Goal: Task Accomplishment & Management: Use online tool/utility

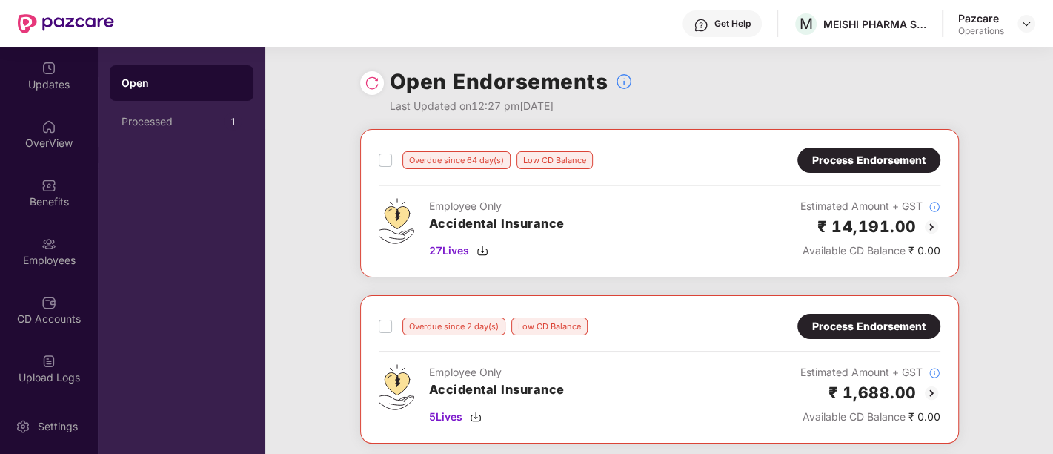
click at [1018, 30] on div at bounding box center [1027, 24] width 18 height 18
click at [1022, 19] on img at bounding box center [1027, 24] width 12 height 12
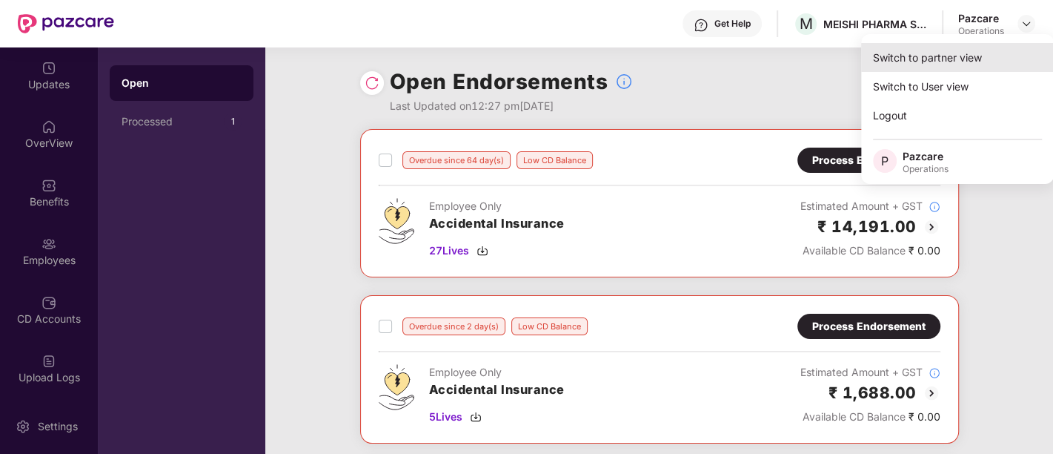
click at [892, 61] on div "Switch to partner view" at bounding box center [957, 57] width 193 height 29
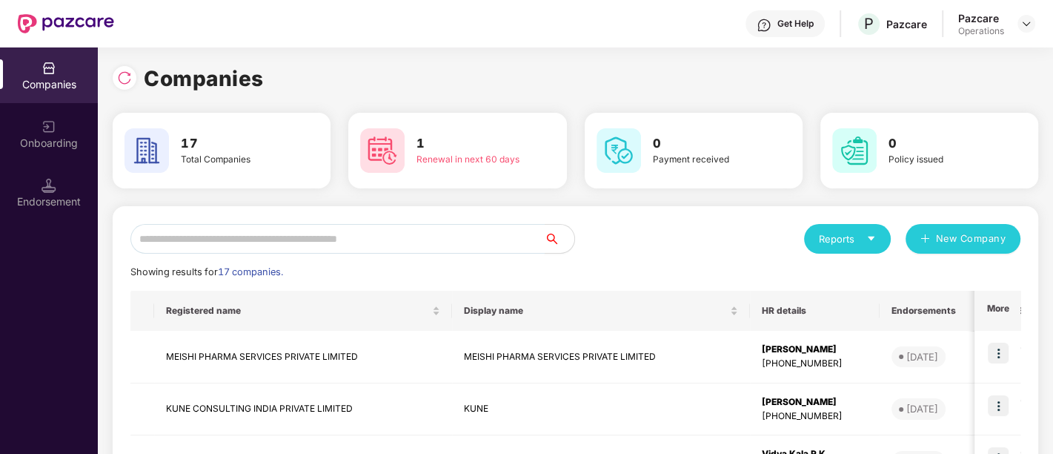
click at [396, 230] on input "text" at bounding box center [337, 239] width 414 height 30
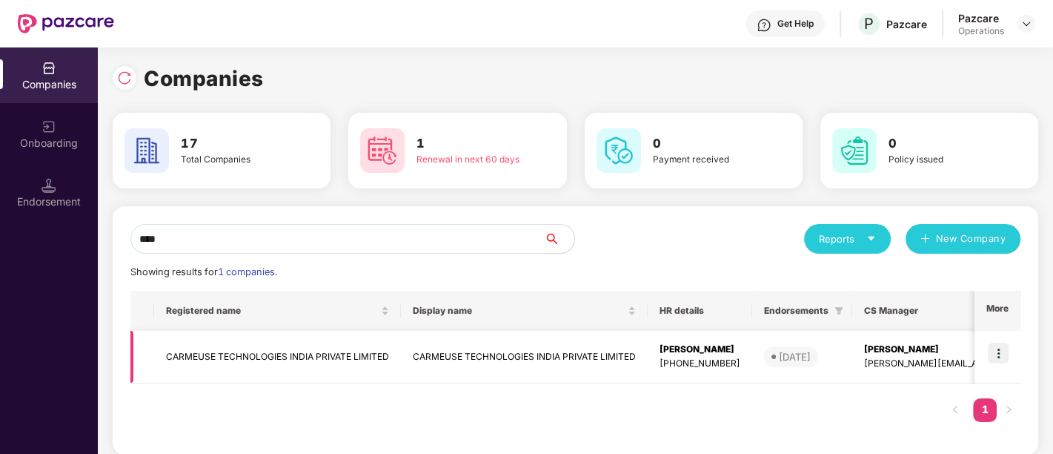
type input "****"
click at [218, 353] on td "CARMEUSE TECHNOLOGIES INDIA PRIVATE LIMITED" at bounding box center [277, 357] width 247 height 53
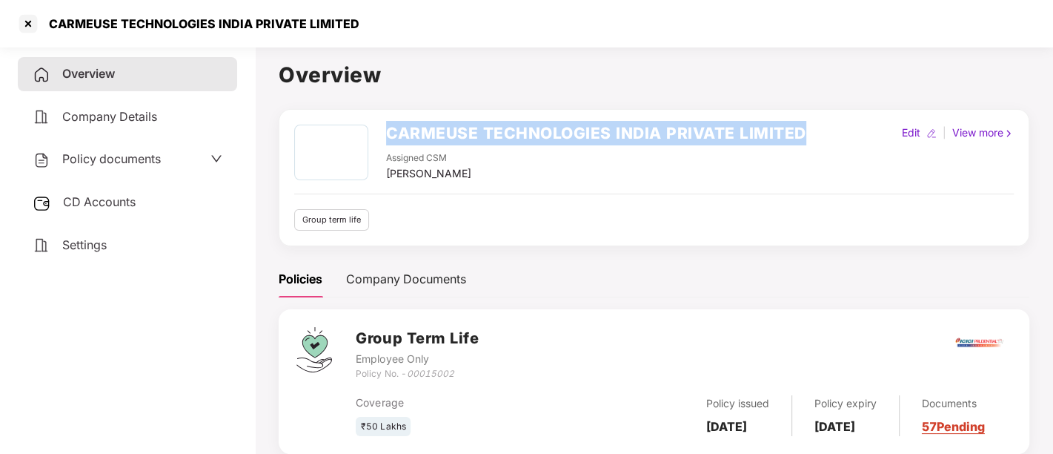
drag, startPoint x: 383, startPoint y: 131, endPoint x: 807, endPoint y: 102, distance: 424.9
click at [807, 102] on div "Overview CARMEUSE TECHNOLOGIES INDIA PRIVATE LIMITED Assigned CSM [PERSON_NAME]…" at bounding box center [654, 265] width 751 height 413
copy h2 "CARMEUSE TECHNOLOGIES INDIA PRIVATE LIMITED"
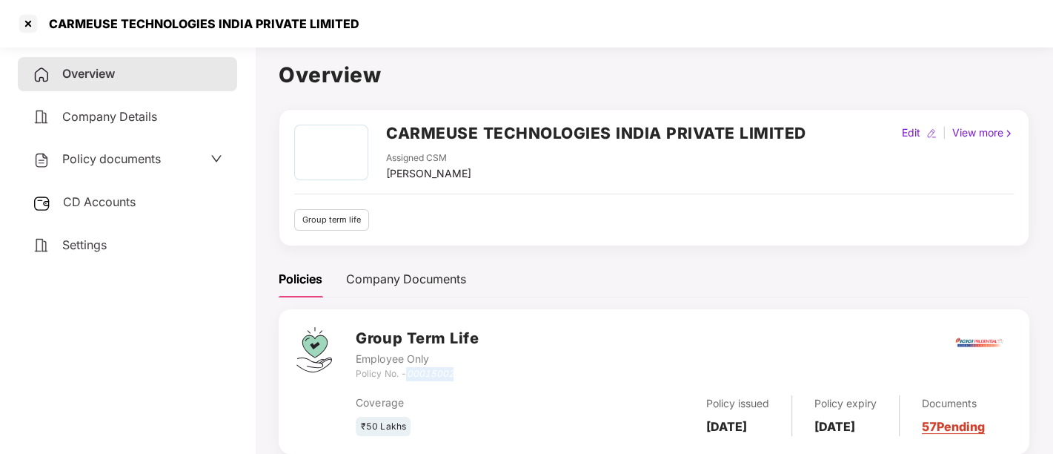
drag, startPoint x: 411, startPoint y: 367, endPoint x: 455, endPoint y: 377, distance: 45.7
click at [455, 377] on div "Policy No. - 00015002" at bounding box center [417, 374] width 123 height 14
copy icon "00015002"
click at [33, 23] on div at bounding box center [28, 24] width 24 height 24
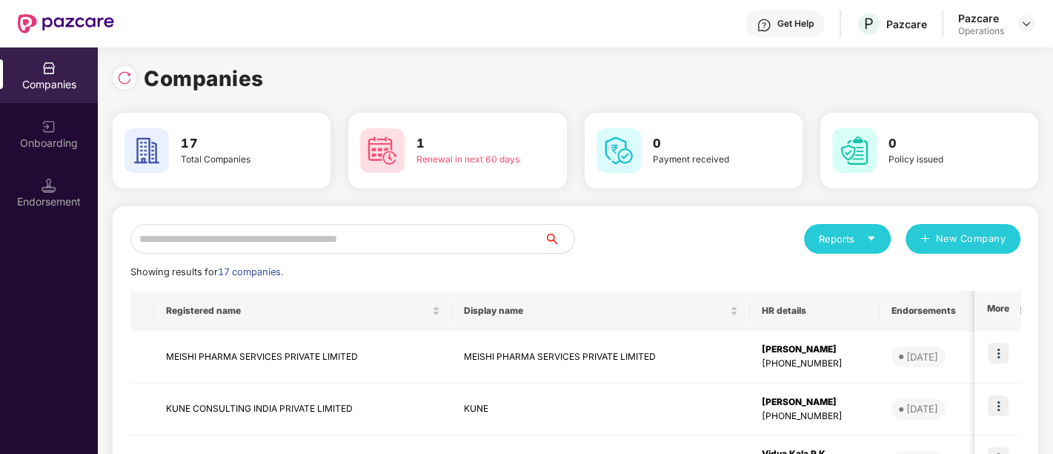
click at [463, 228] on input "text" at bounding box center [337, 239] width 414 height 30
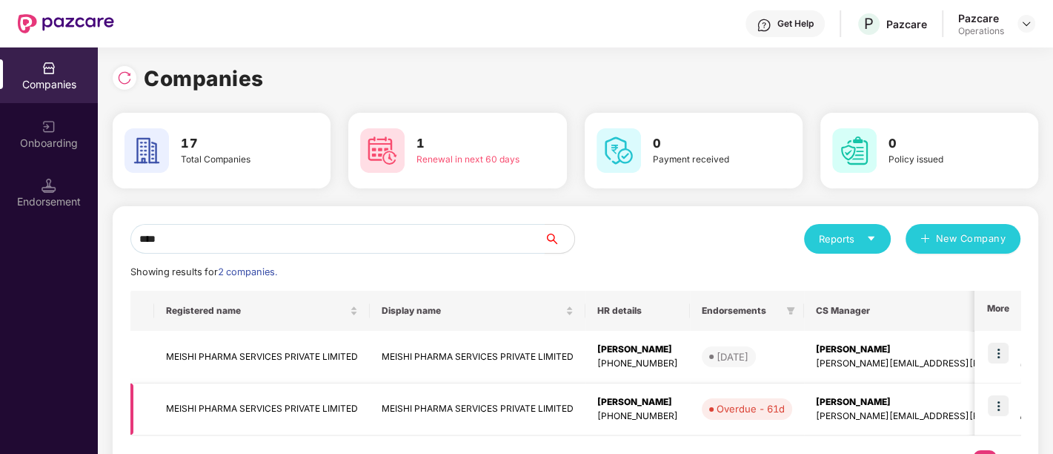
type input "****"
click at [998, 405] on img at bounding box center [998, 405] width 21 height 21
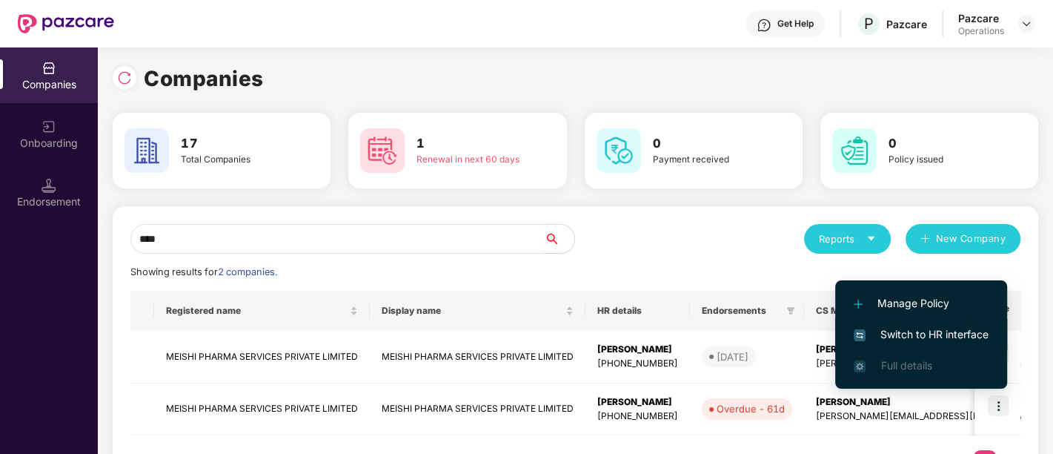
click at [934, 331] on span "Switch to HR interface" at bounding box center [921, 334] width 135 height 16
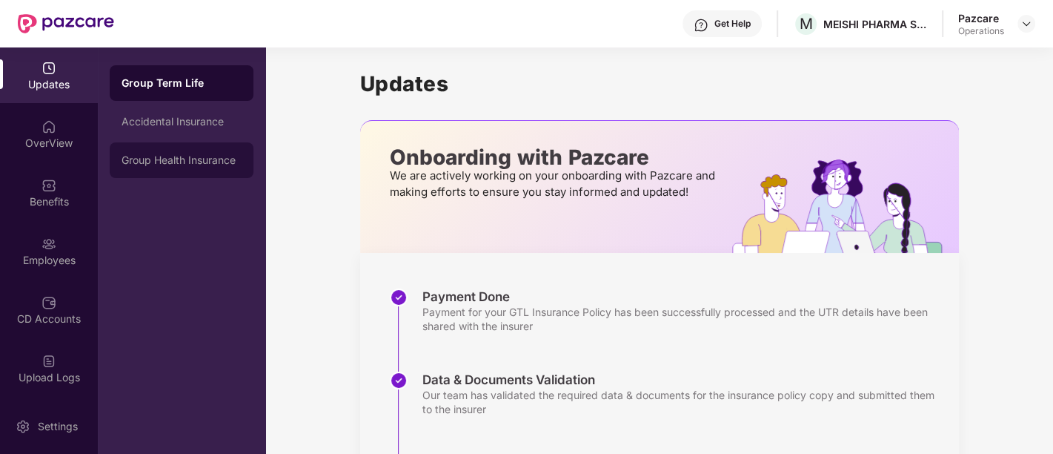
click at [184, 168] on div "Group Health Insurance" at bounding box center [182, 160] width 144 height 36
click at [170, 94] on div "Group Term Life" at bounding box center [182, 83] width 144 height 36
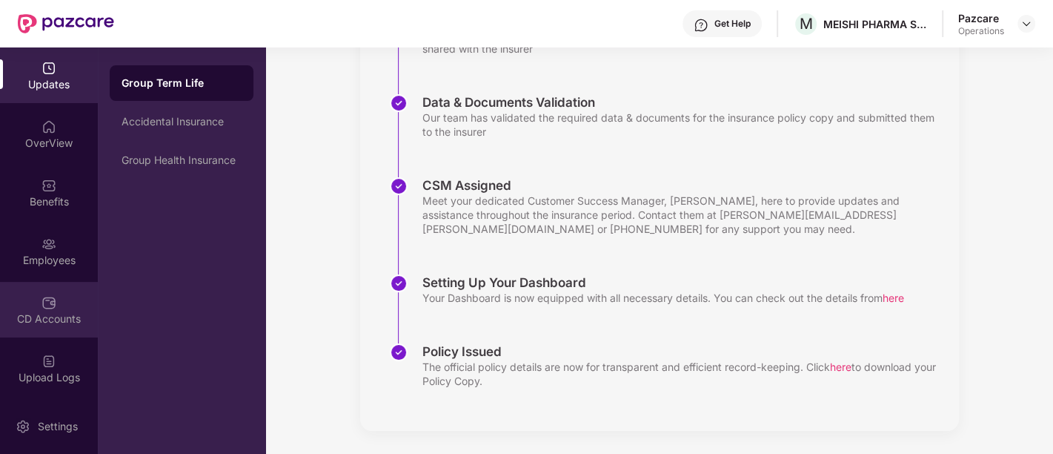
scroll to position [116, 0]
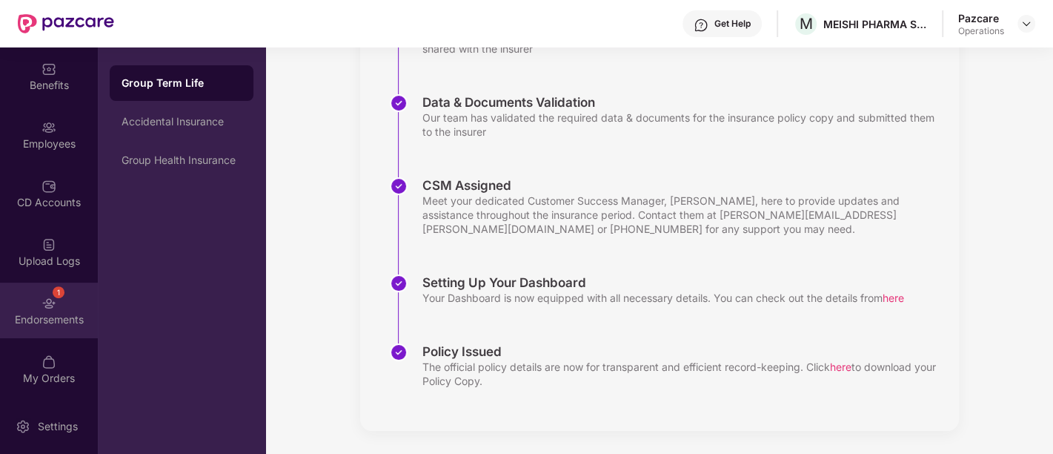
click at [48, 312] on div "Endorsements" at bounding box center [49, 319] width 98 height 15
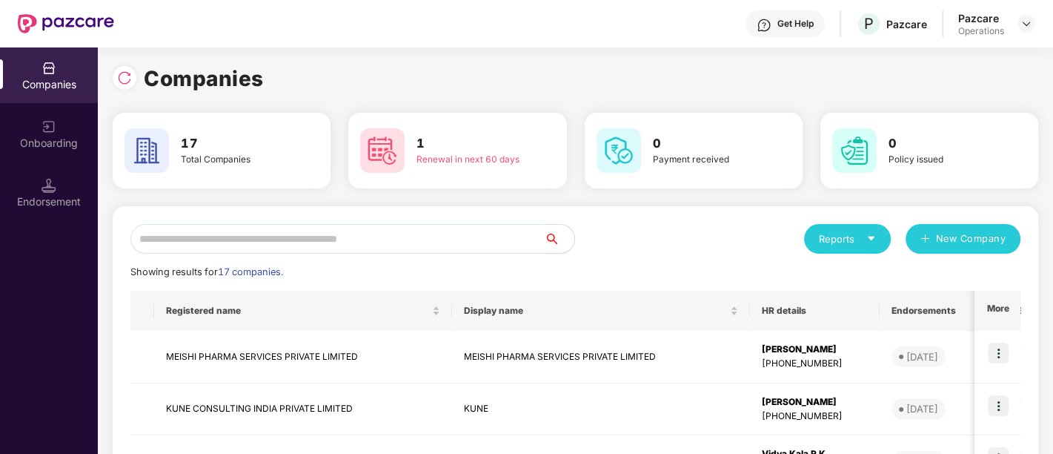
click at [257, 231] on input "text" at bounding box center [337, 239] width 414 height 30
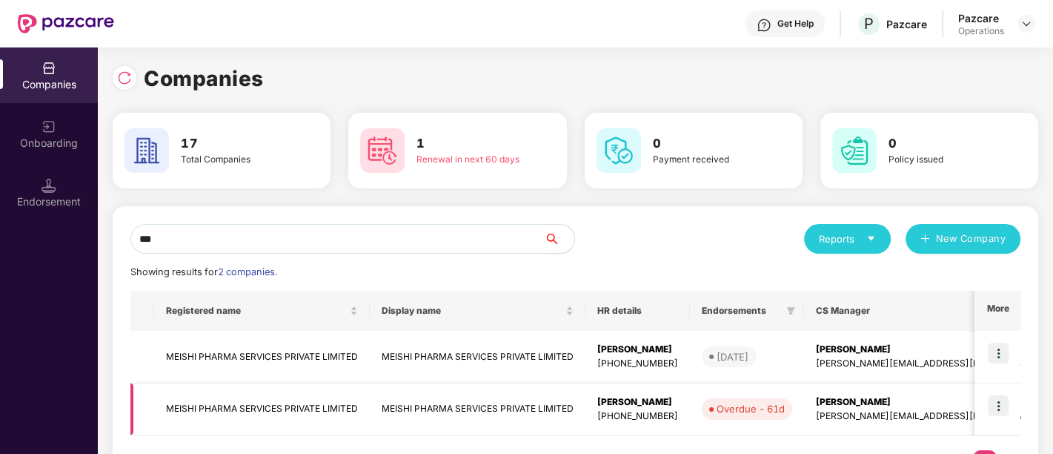
type input "***"
click at [1003, 402] on img at bounding box center [998, 405] width 21 height 21
click at [359, 408] on td "MEISHI PHARMA SERVICES PRIVATE LIMITED" at bounding box center [262, 409] width 216 height 53
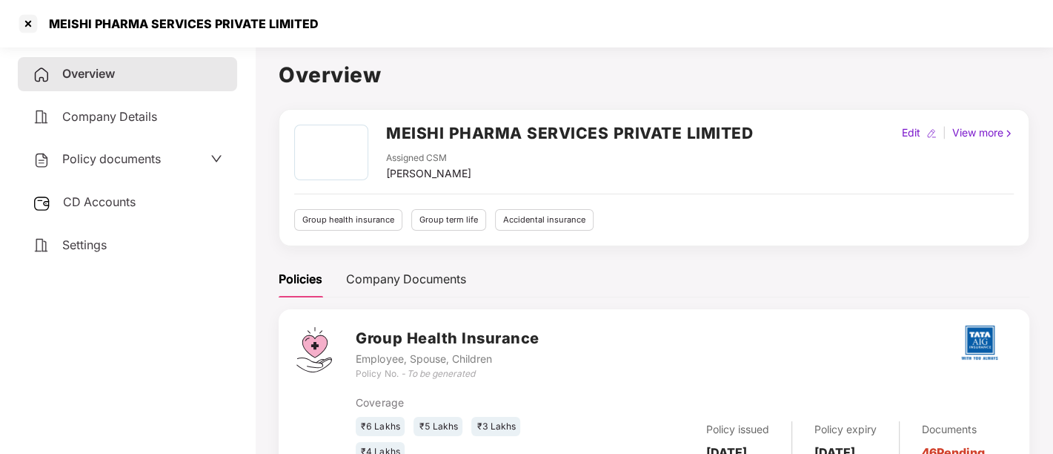
click at [141, 206] on div "CD Accounts" at bounding box center [127, 202] width 219 height 34
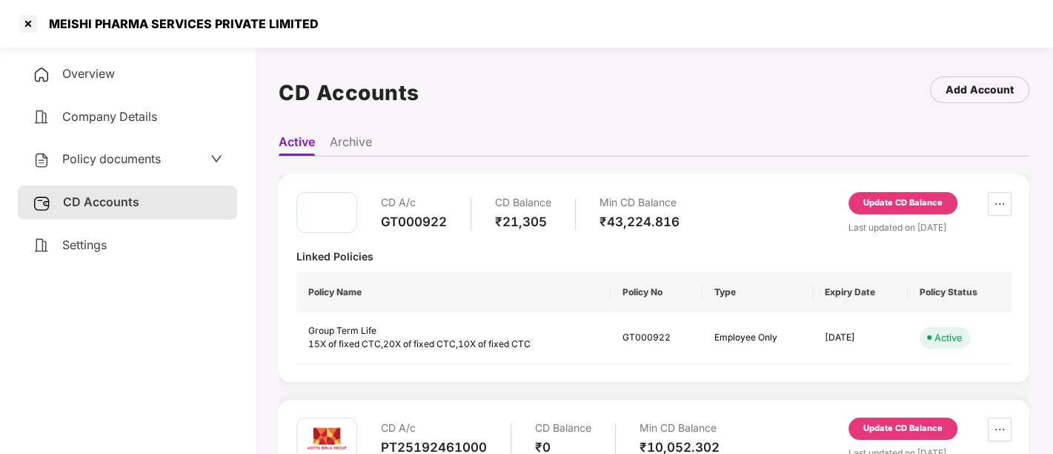
scroll to position [165, 0]
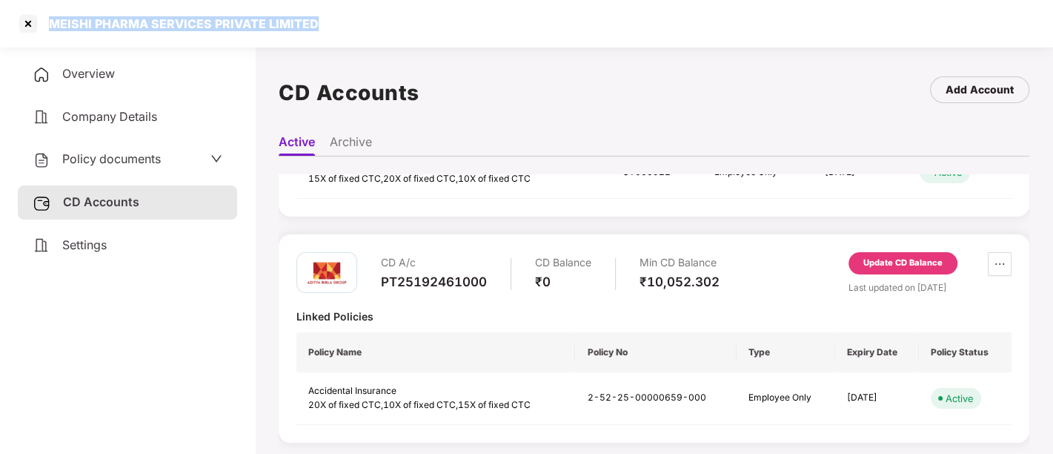
drag, startPoint x: 46, startPoint y: 18, endPoint x: 349, endPoint y: 16, distance: 303.1
click at [349, 16] on div "MEISHI PHARMA SERVICES PRIVATE LIMITED" at bounding box center [526, 23] width 1053 height 47
copy div "MEISHI PHARMA SERVICES PRIVATE LIMITED"
click at [150, 156] on span "Policy documents" at bounding box center [111, 158] width 99 height 15
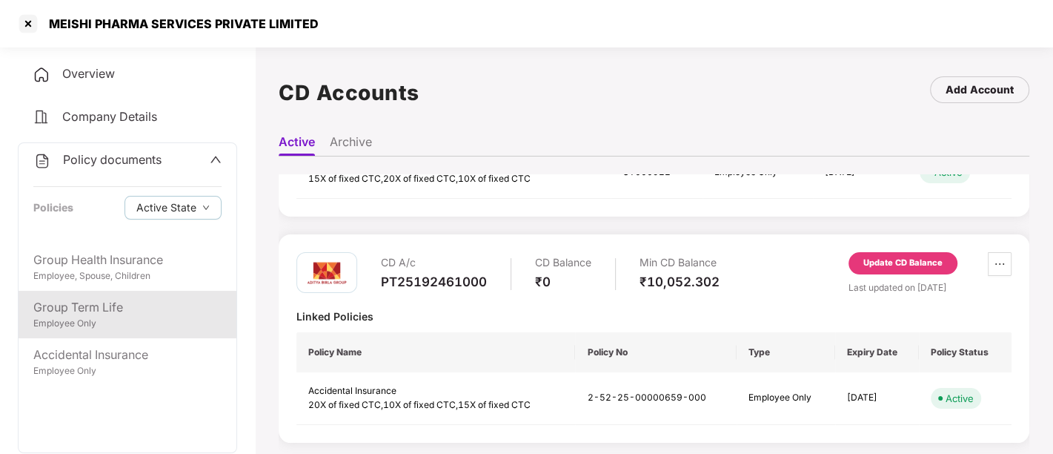
click at [127, 308] on div "Group Term Life" at bounding box center [127, 307] width 188 height 19
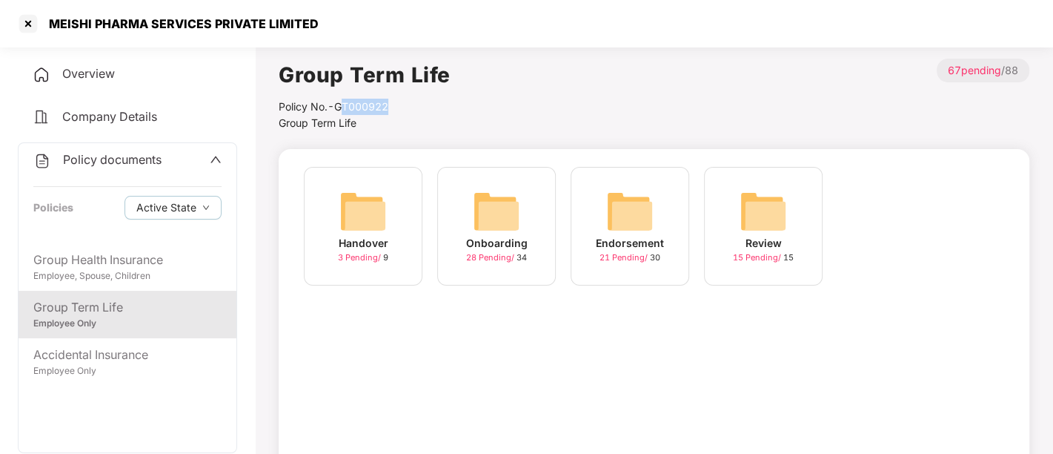
drag, startPoint x: 341, startPoint y: 95, endPoint x: 416, endPoint y: 96, distance: 74.9
click at [416, 96] on div "Group Term Life Policy No.- GT000922 Group Term Life >" at bounding box center [365, 95] width 172 height 73
drag, startPoint x: 335, startPoint y: 101, endPoint x: 396, endPoint y: 101, distance: 61.5
click at [396, 101] on div "Policy No.- GT000922" at bounding box center [365, 107] width 172 height 16
copy div "GT000922"
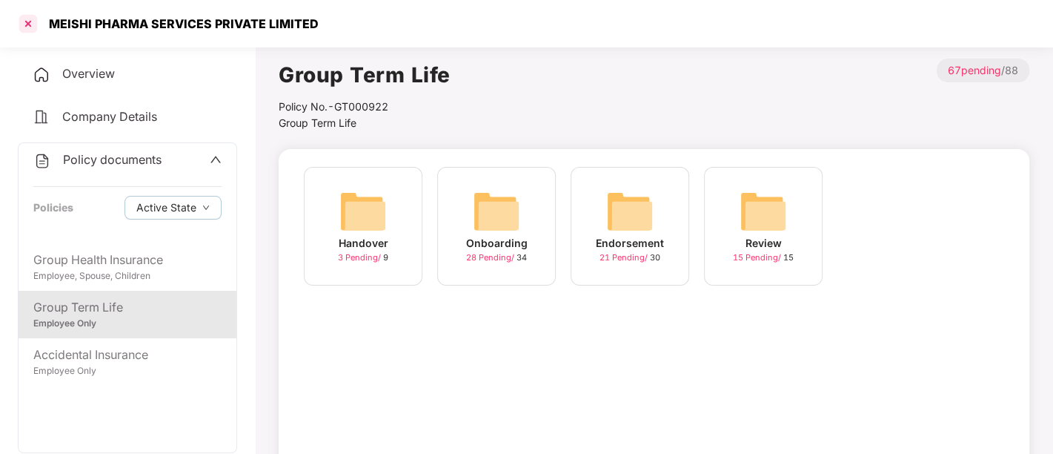
click at [27, 28] on div at bounding box center [28, 24] width 24 height 24
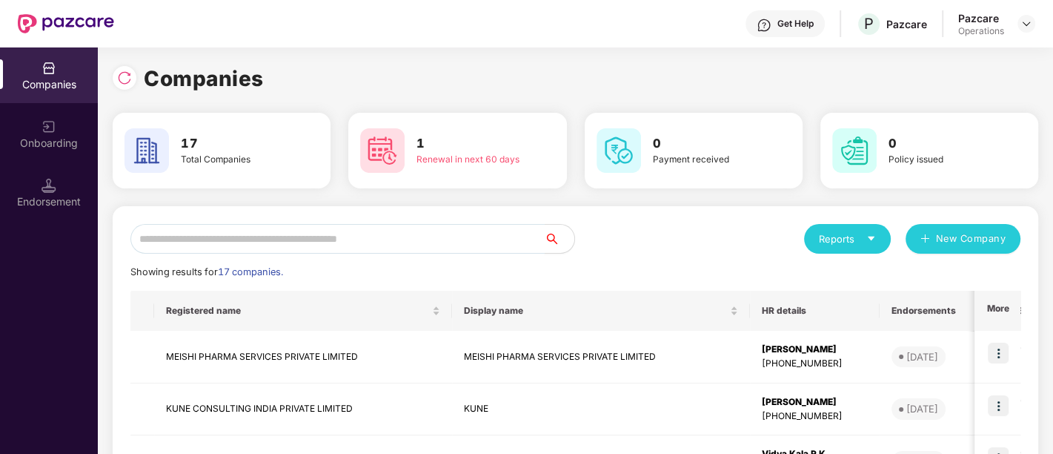
click at [210, 238] on input "text" at bounding box center [337, 239] width 414 height 30
type input "*"
click at [290, 354] on td "MEISHI PHARMA SERVICES PRIVATE LIMITED" at bounding box center [303, 357] width 298 height 53
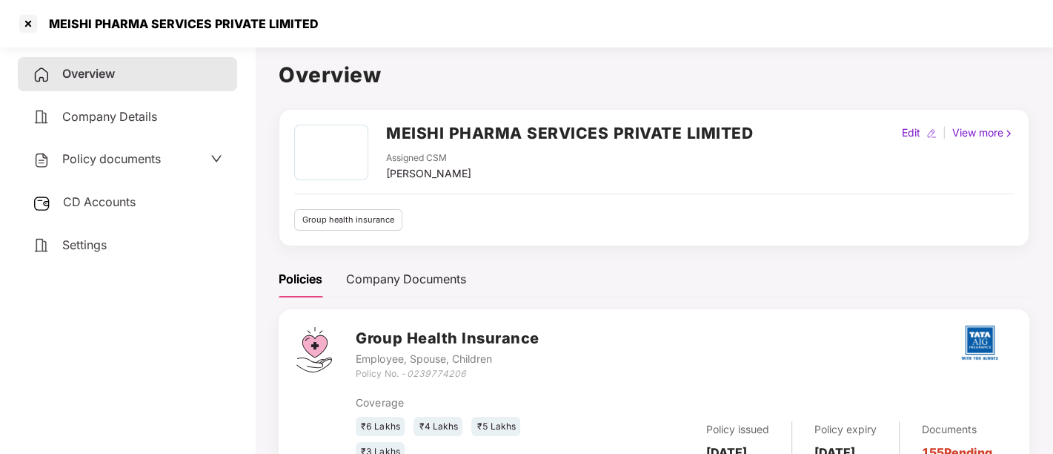
scroll to position [60, 0]
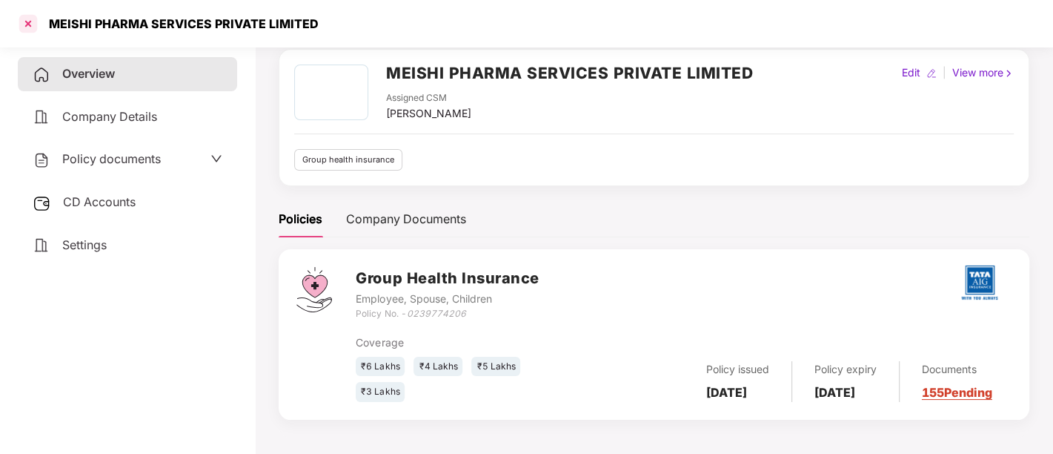
click at [30, 26] on div at bounding box center [28, 24] width 24 height 24
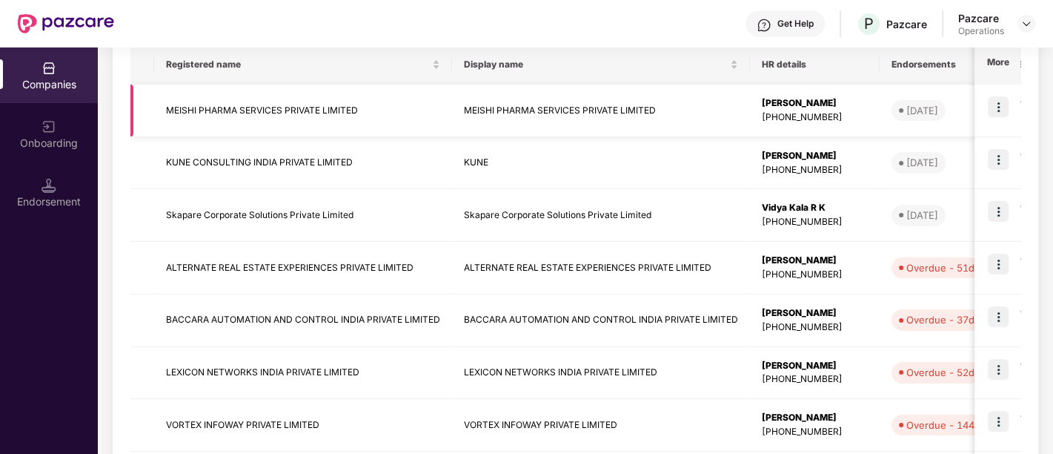
scroll to position [247, 0]
click at [994, 110] on img at bounding box center [998, 106] width 21 height 21
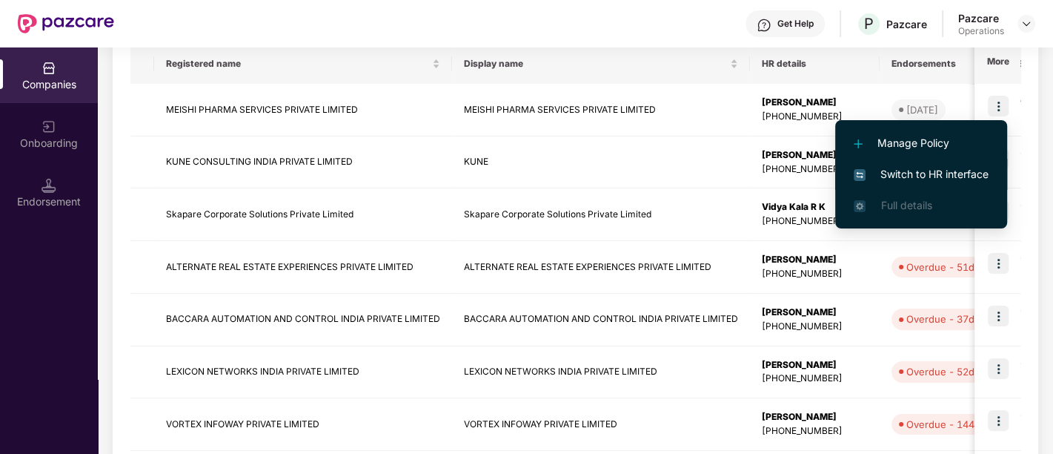
click at [902, 166] on span "Switch to HR interface" at bounding box center [921, 174] width 135 height 16
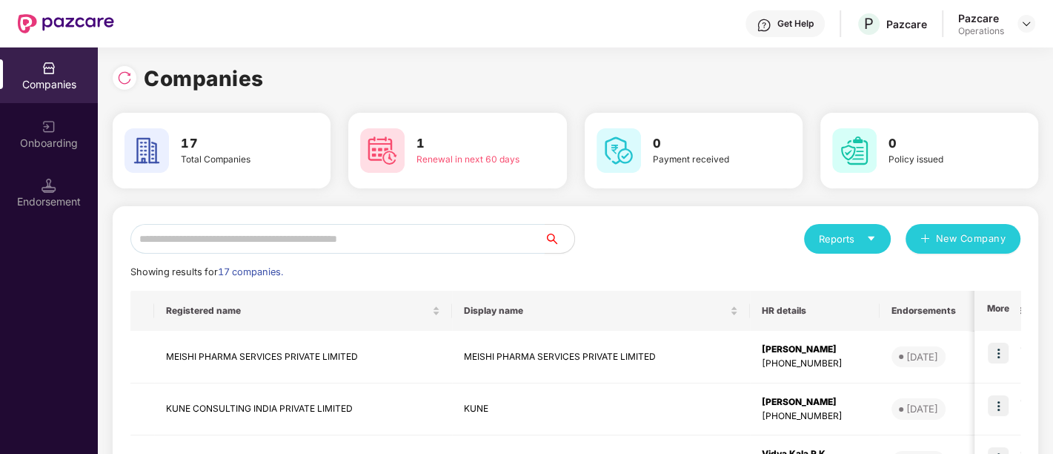
click at [399, 245] on input "text" at bounding box center [337, 239] width 414 height 30
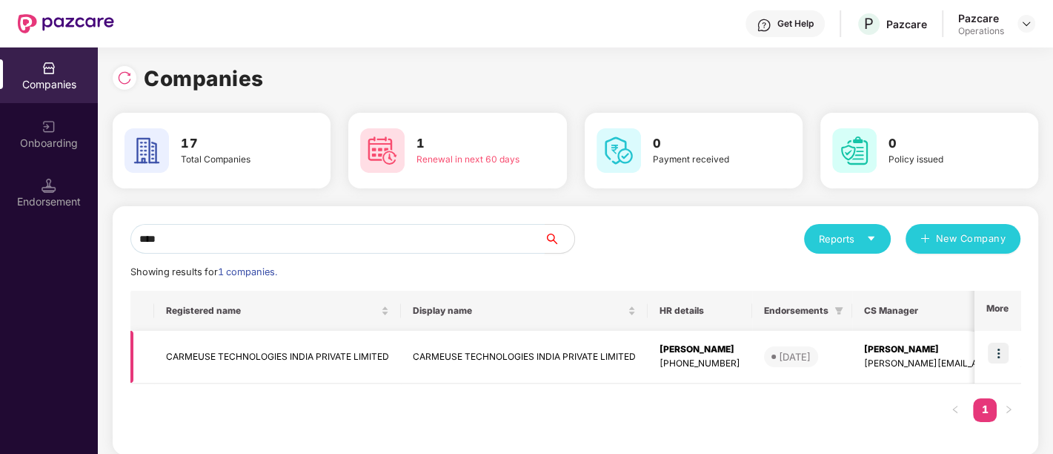
type input "****"
click at [998, 356] on img at bounding box center [998, 352] width 21 height 21
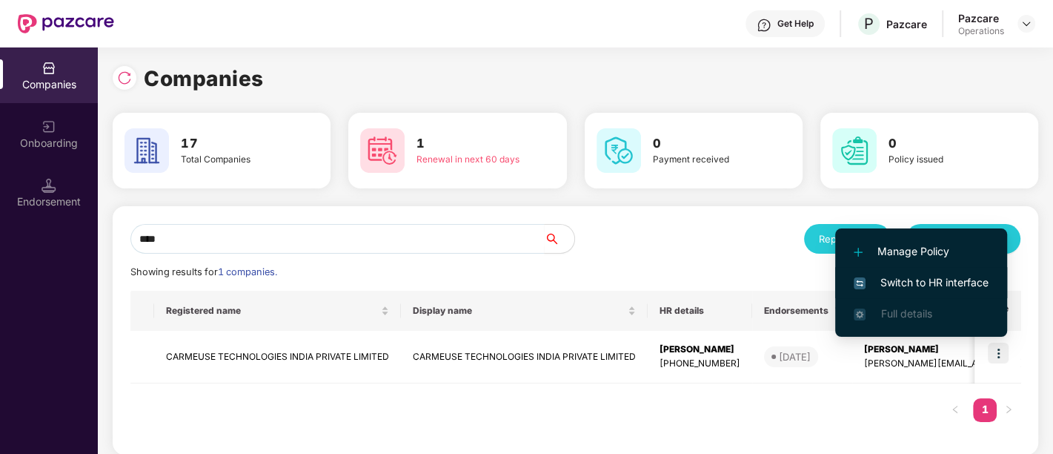
click at [908, 287] on span "Switch to HR interface" at bounding box center [921, 282] width 135 height 16
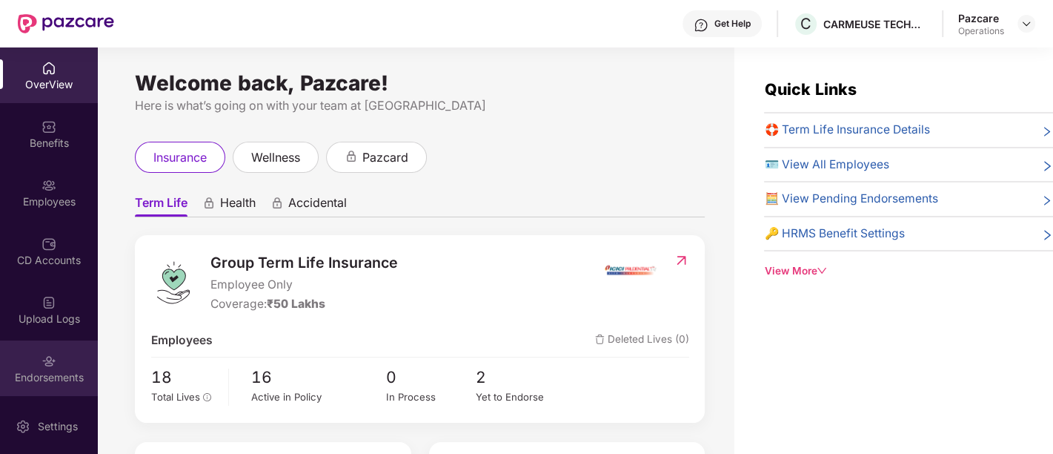
click at [70, 371] on div "Endorsements" at bounding box center [49, 377] width 98 height 15
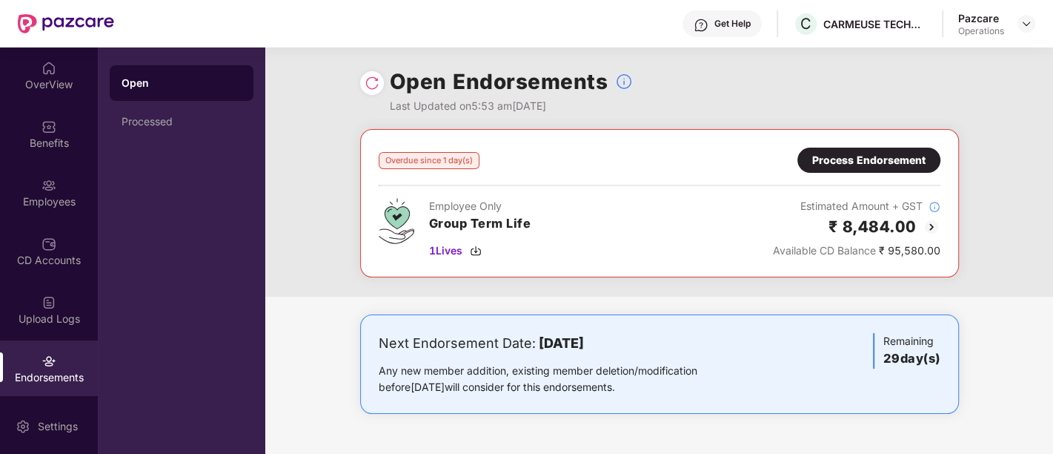
click at [845, 152] on div "Process Endorsement" at bounding box center [868, 160] width 113 height 16
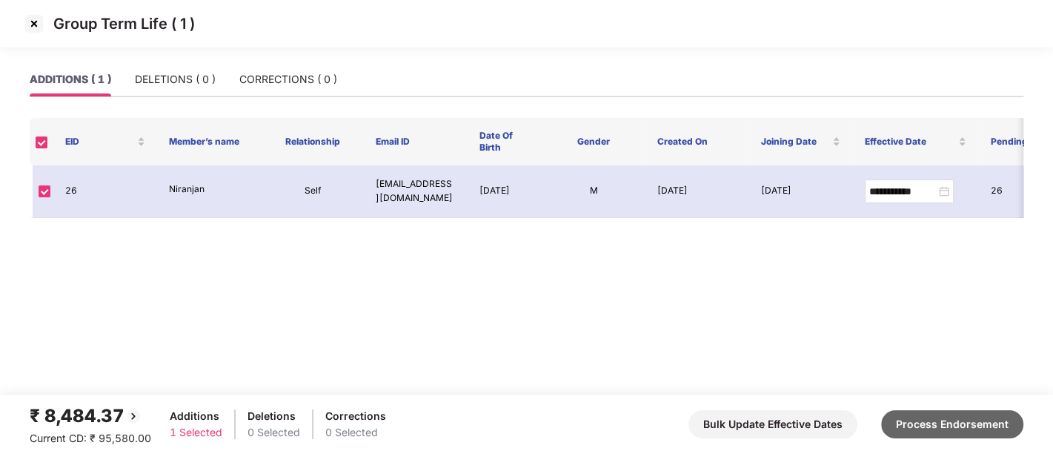
click at [982, 417] on button "Process Endorsement" at bounding box center [952, 424] width 142 height 28
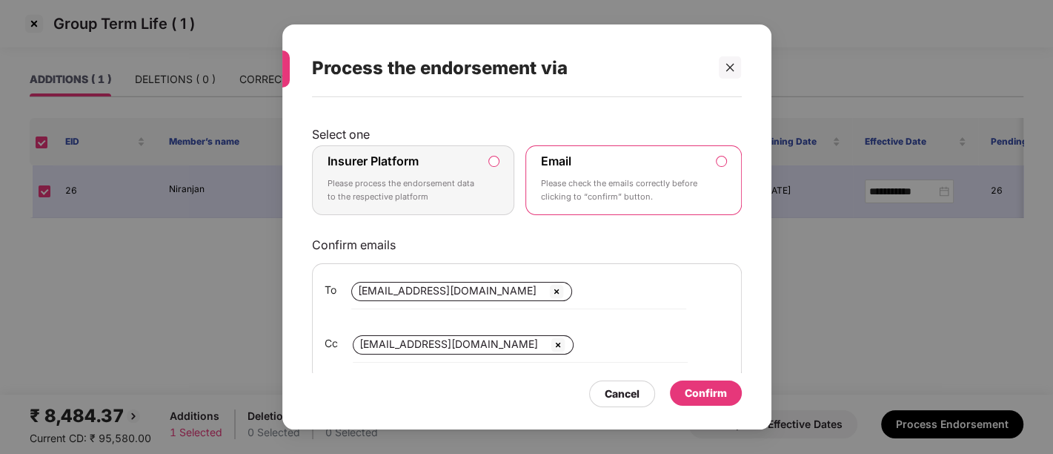
click at [438, 177] on p "Please process the endorsement data to the respective platform" at bounding box center [403, 190] width 151 height 26
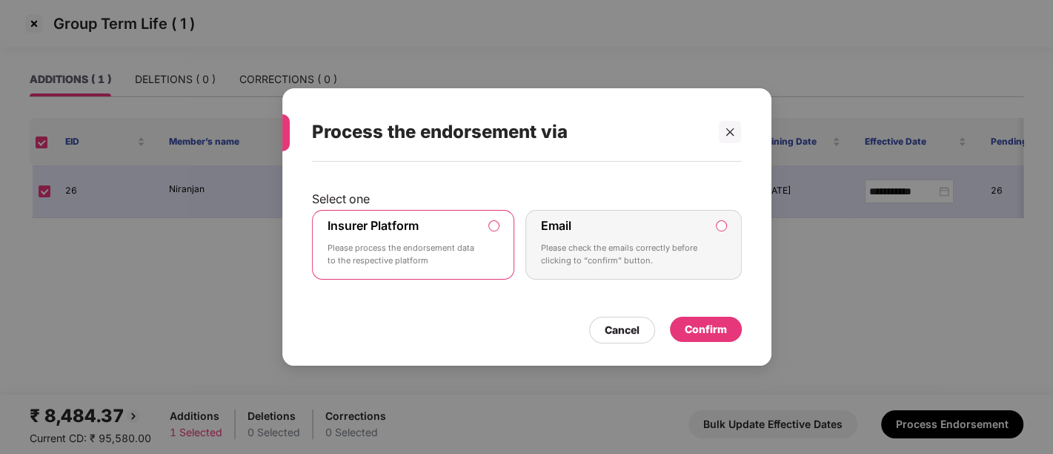
click at [700, 328] on div "Confirm" at bounding box center [706, 329] width 42 height 16
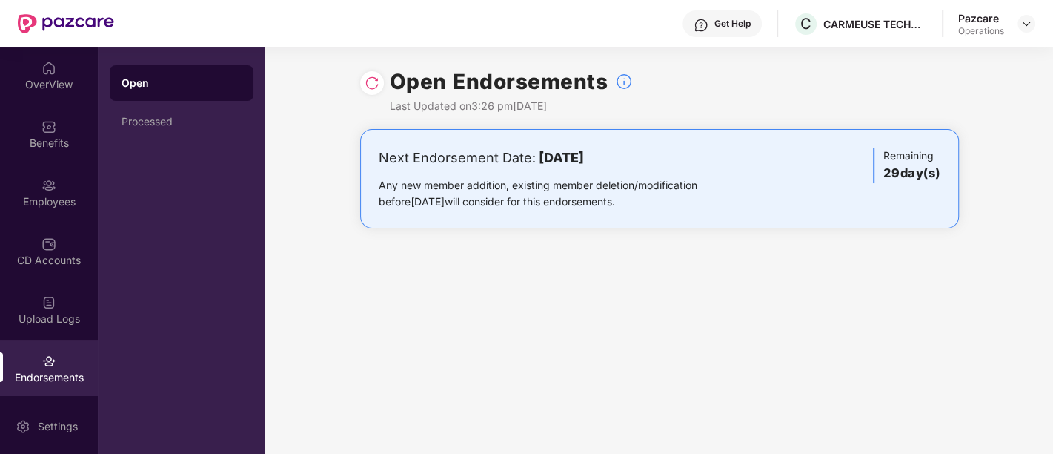
click at [1016, 25] on div "Pazcare Operations" at bounding box center [996, 24] width 77 height 26
click at [1026, 23] on img at bounding box center [1027, 24] width 12 height 12
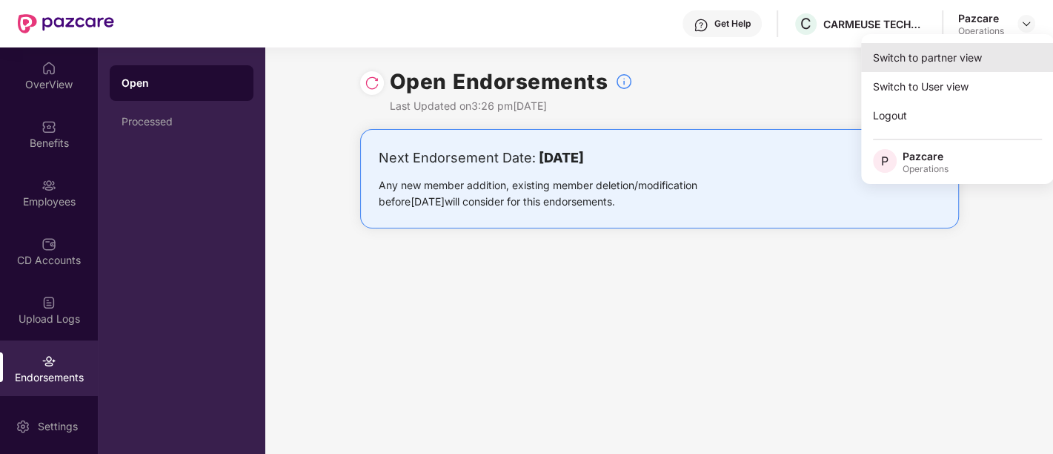
click at [910, 52] on div "Switch to partner view" at bounding box center [957, 57] width 193 height 29
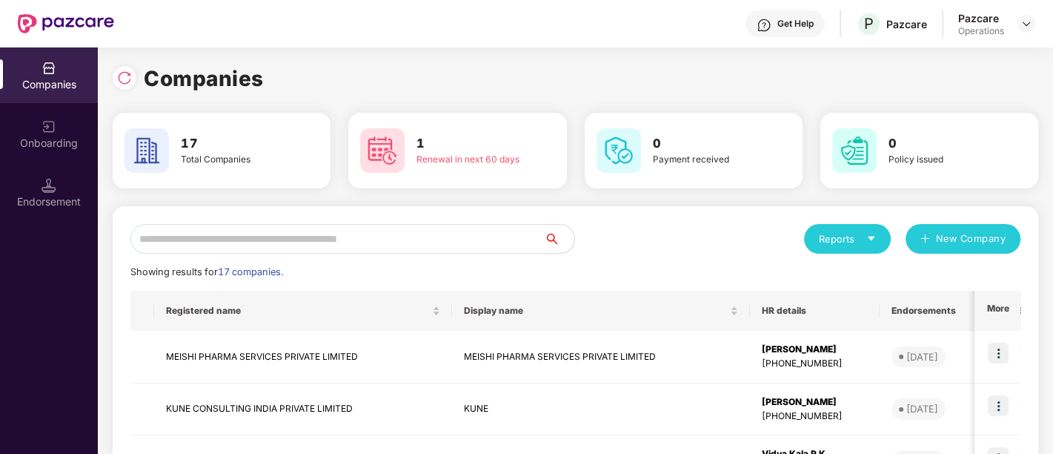
click at [242, 228] on input "text" at bounding box center [337, 239] width 414 height 30
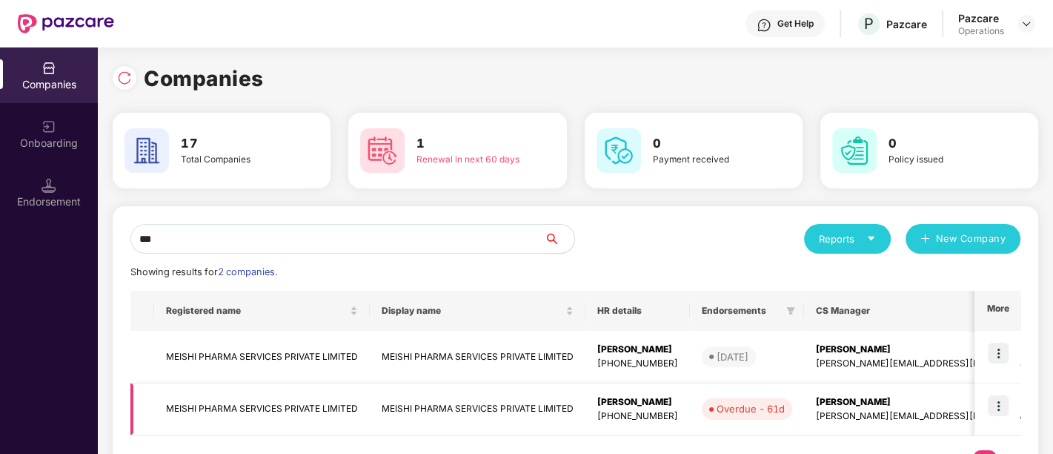
scroll to position [62, 0]
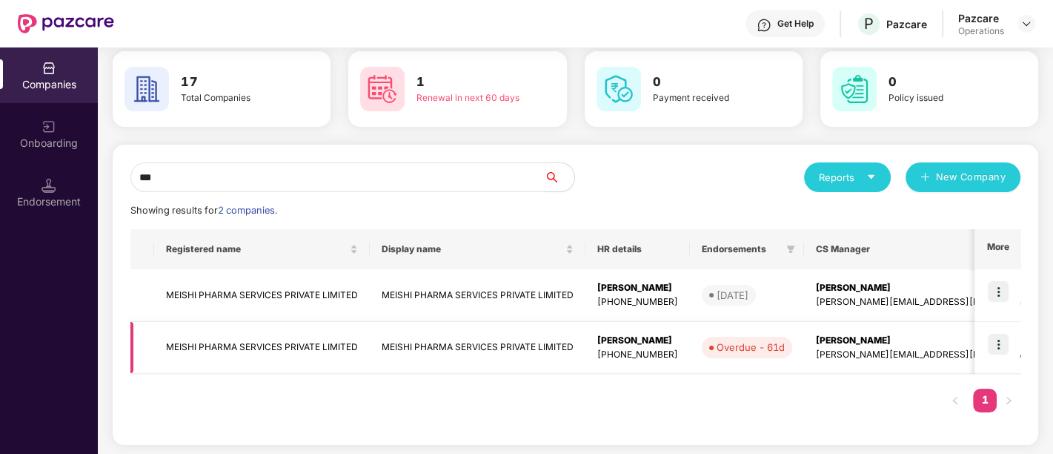
type input "***"
click at [995, 342] on img at bounding box center [998, 343] width 21 height 21
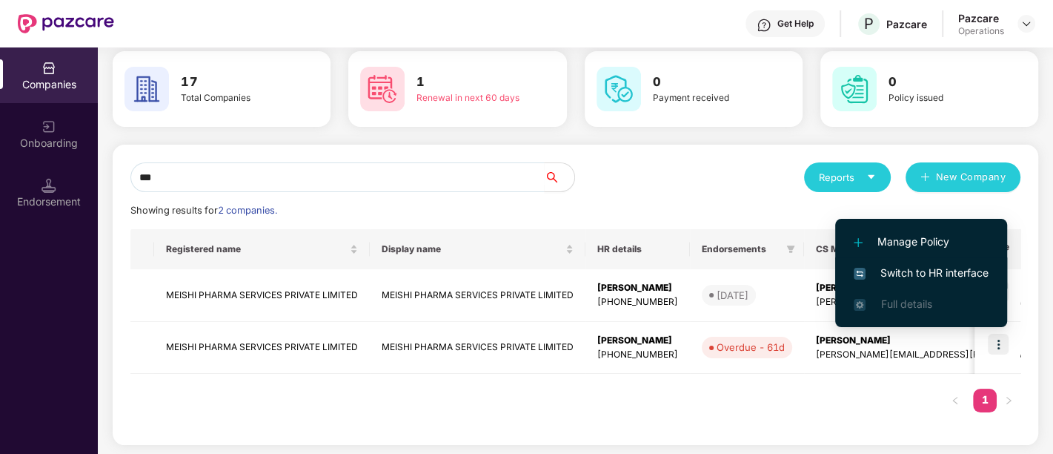
click at [937, 268] on span "Switch to HR interface" at bounding box center [921, 273] width 135 height 16
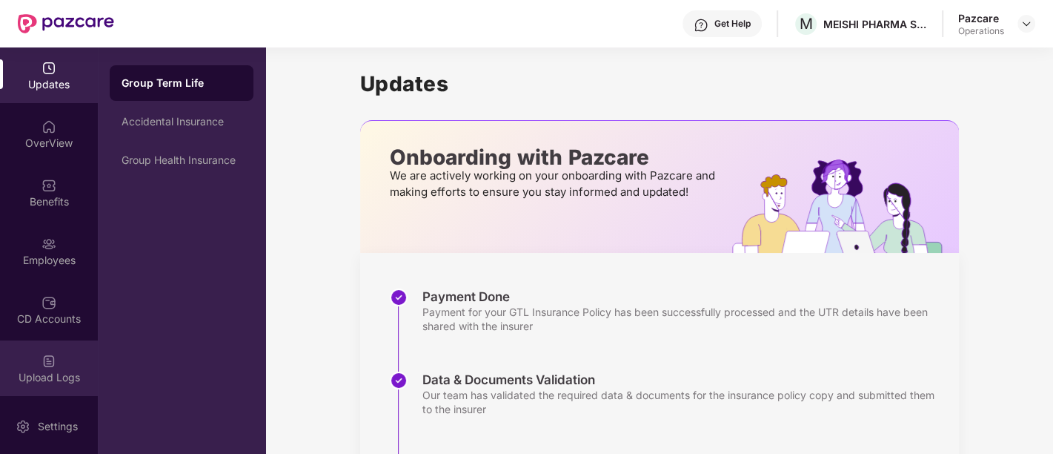
scroll to position [116, 0]
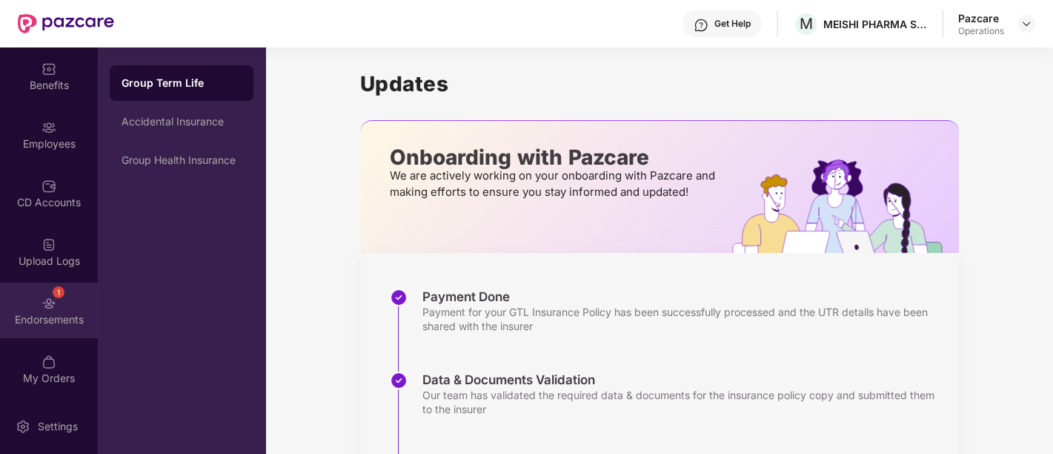
click at [73, 310] on div "1 Endorsements" at bounding box center [49, 310] width 98 height 56
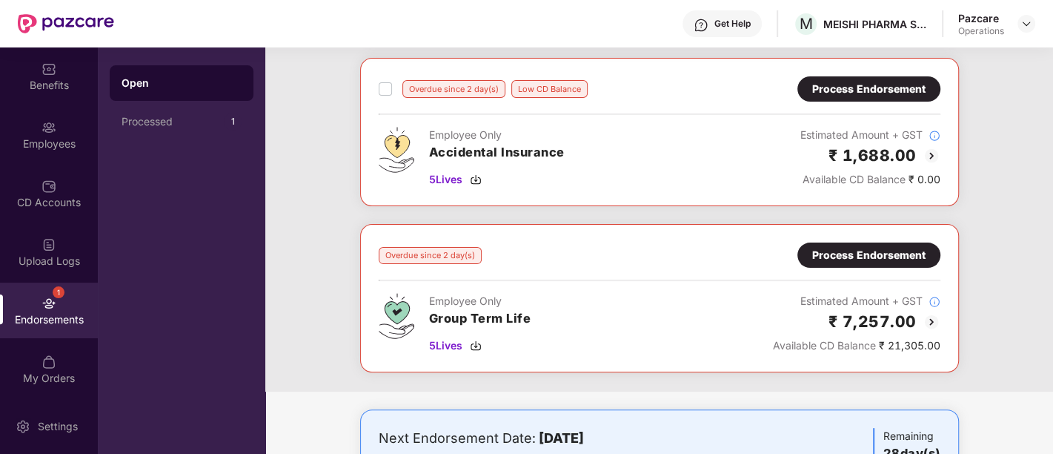
scroll to position [318, 0]
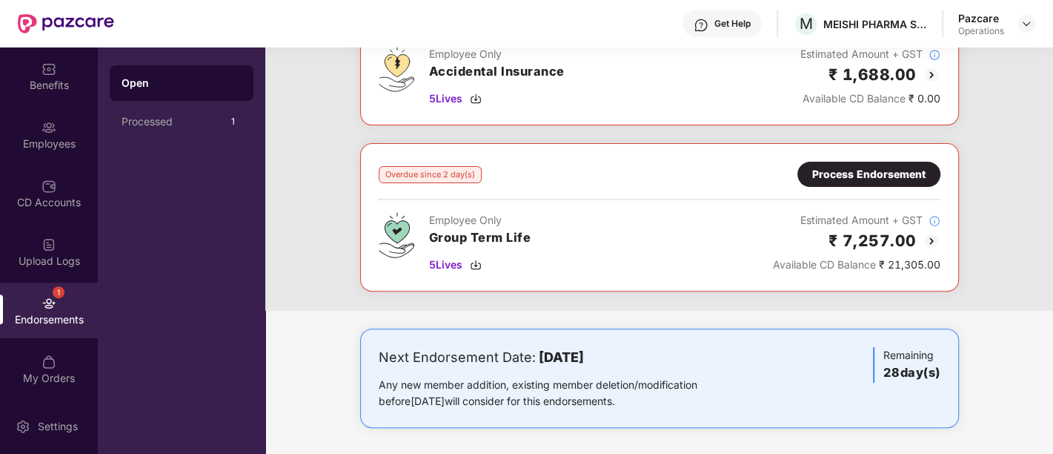
click at [853, 172] on div "Process Endorsement" at bounding box center [868, 174] width 113 height 16
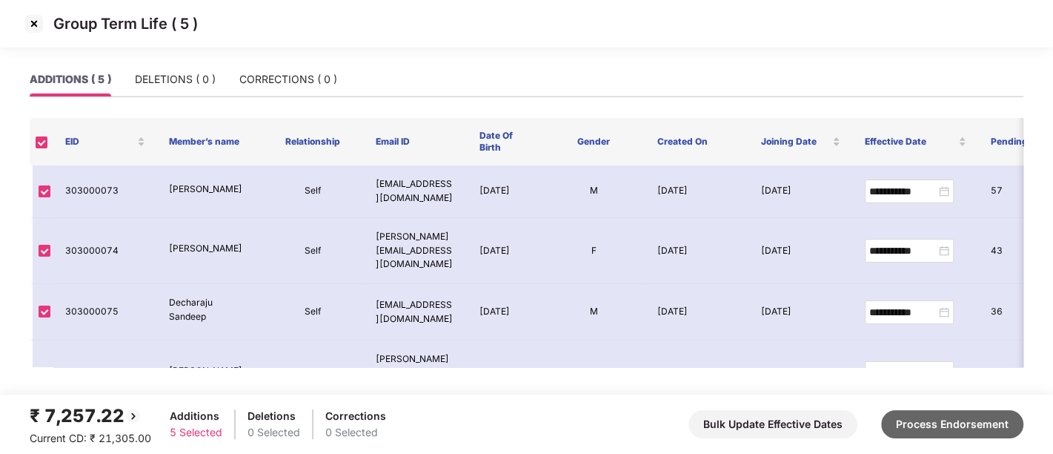
click at [930, 413] on button "Process Endorsement" at bounding box center [952, 424] width 142 height 28
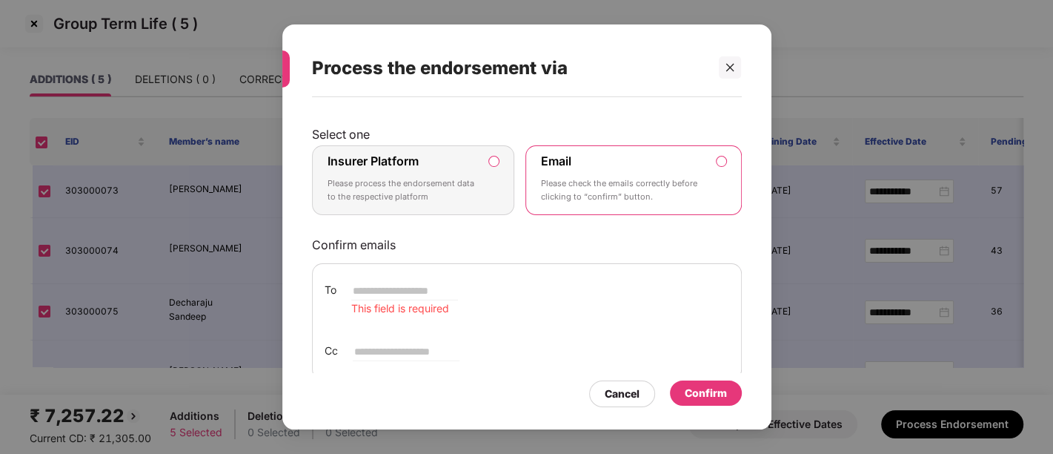
click at [476, 170] on div "Insurer Platform Please process the endorsement data to the respective platform" at bounding box center [403, 179] width 151 height 53
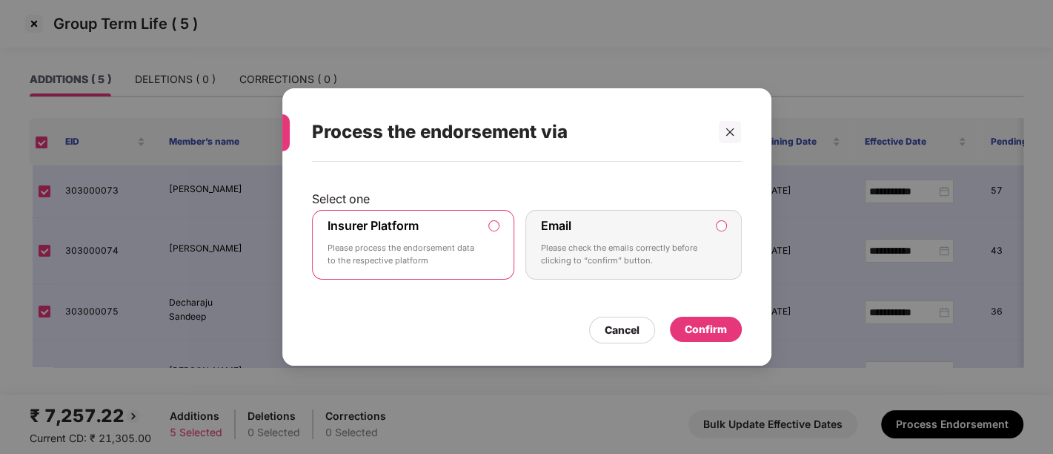
click at [708, 322] on div "Confirm" at bounding box center [706, 329] width 42 height 16
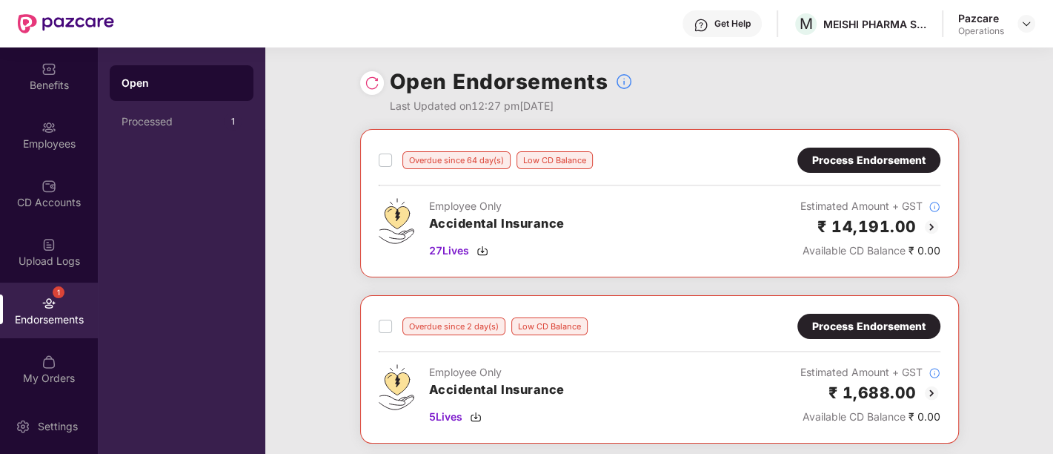
click at [372, 88] on img at bounding box center [372, 83] width 15 height 15
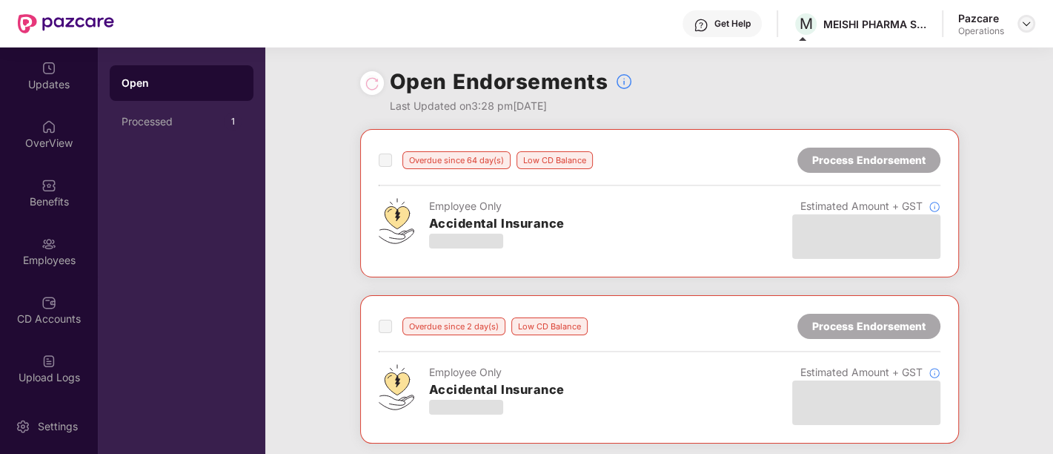
click at [1031, 20] on img at bounding box center [1027, 24] width 12 height 12
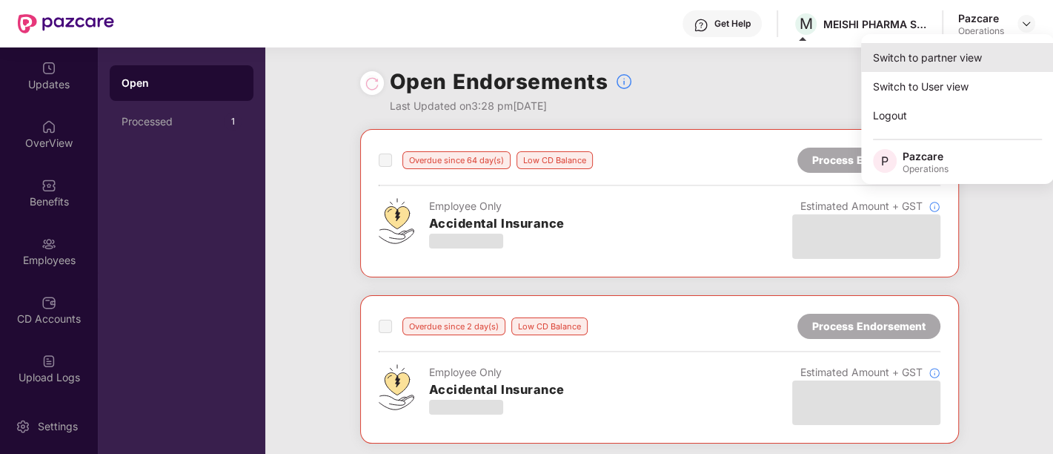
click at [941, 58] on div "Switch to partner view" at bounding box center [957, 57] width 193 height 29
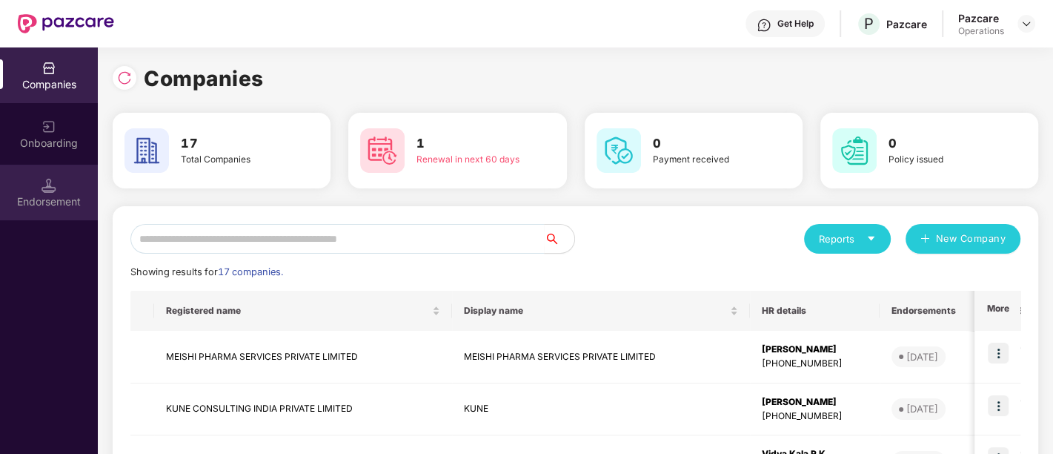
click at [91, 210] on div "Endorsement" at bounding box center [49, 193] width 98 height 56
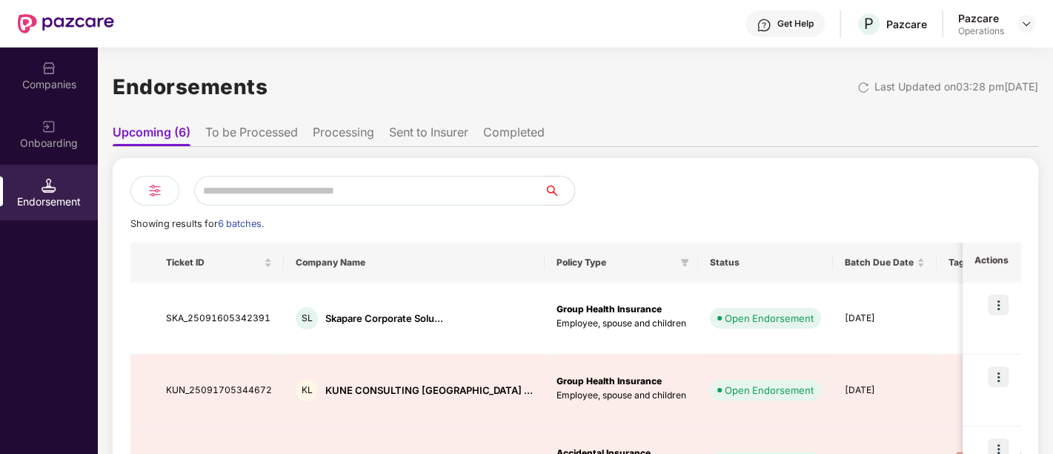
click at [253, 134] on li "To be Processed" at bounding box center [251, 135] width 93 height 21
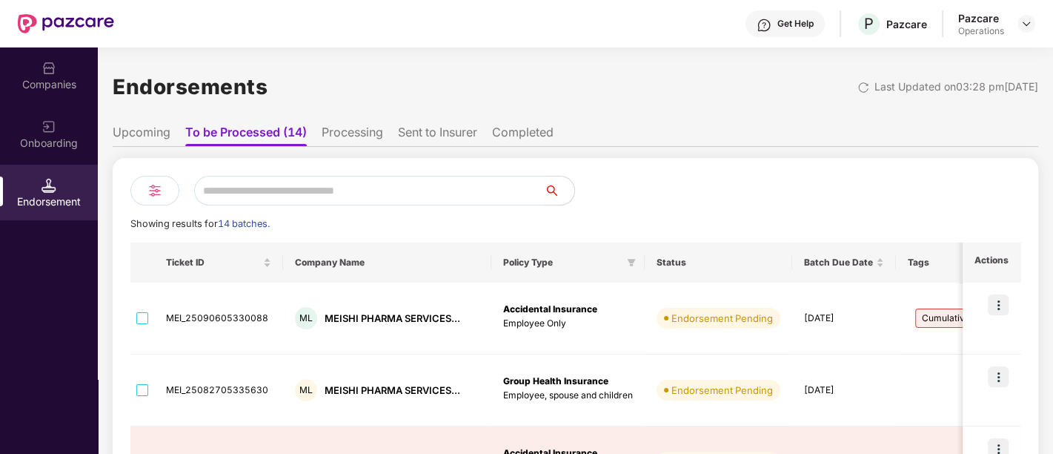
click at [57, 97] on div "Companies" at bounding box center [49, 75] width 98 height 56
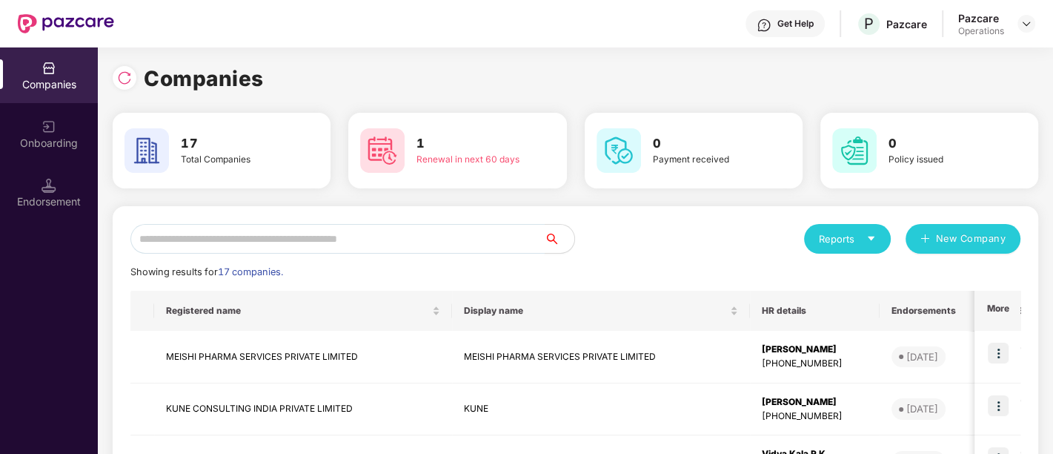
click at [275, 238] on input "text" at bounding box center [337, 239] width 414 height 30
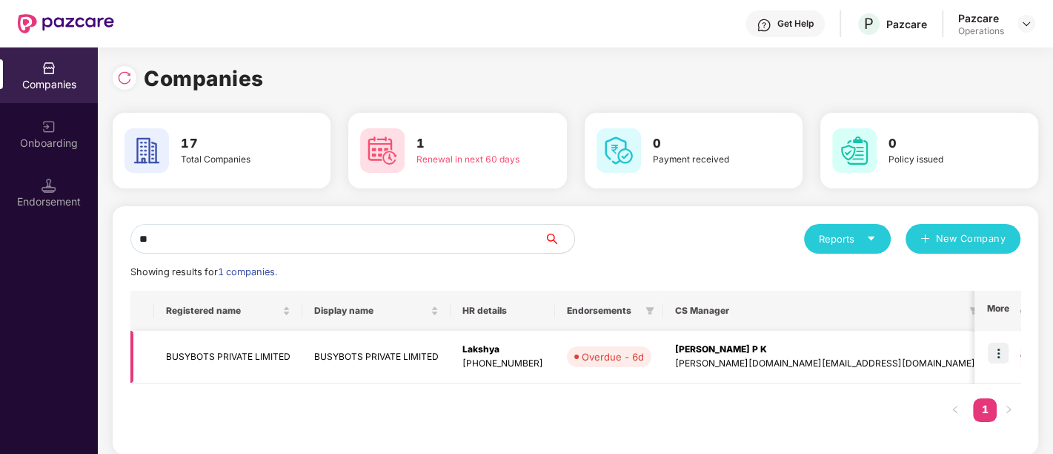
type input "**"
click at [1008, 347] on img at bounding box center [998, 352] width 21 height 21
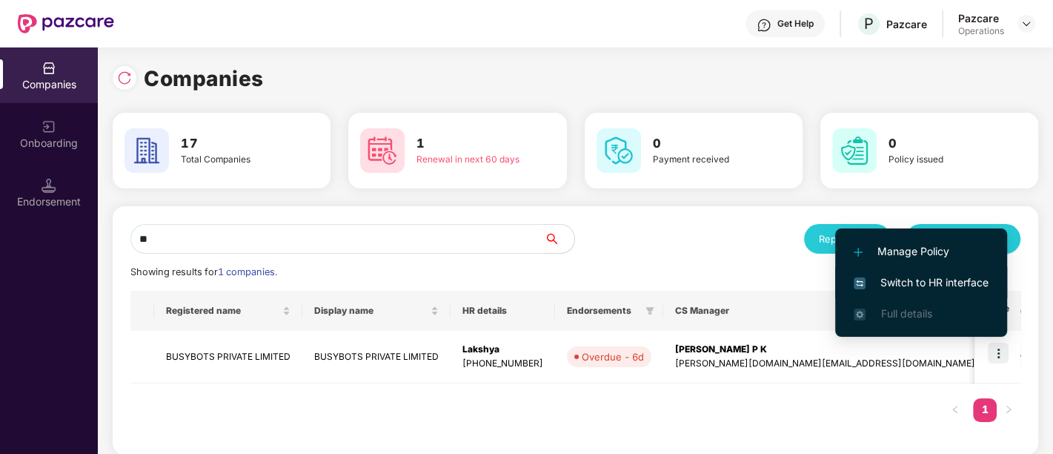
click at [947, 283] on span "Switch to HR interface" at bounding box center [921, 282] width 135 height 16
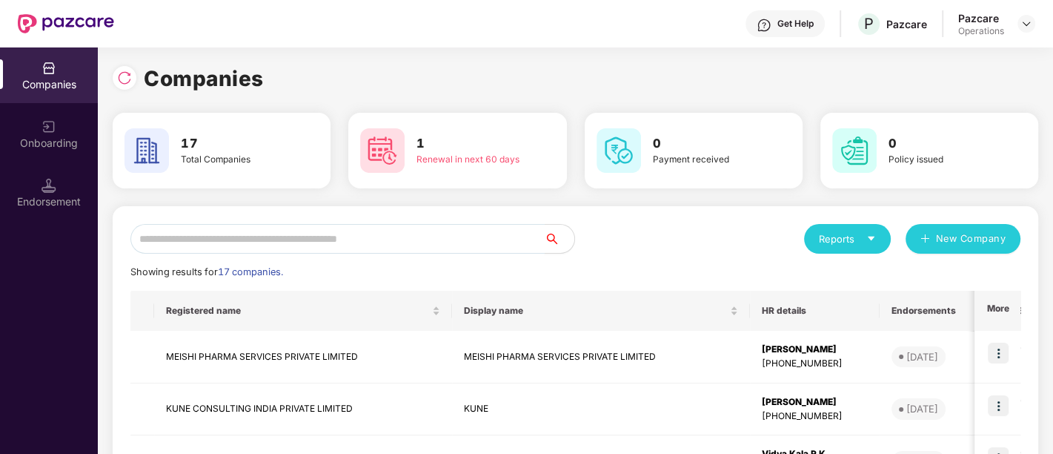
click at [269, 236] on input "text" at bounding box center [337, 239] width 414 height 30
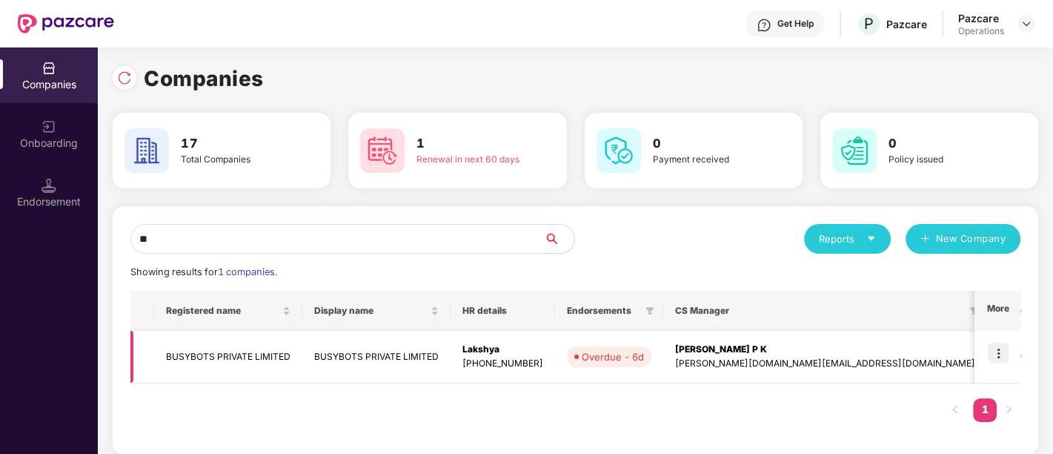
type input "**"
click at [236, 361] on td "BUSYBOTS PRIVATE LIMITED" at bounding box center [228, 357] width 148 height 53
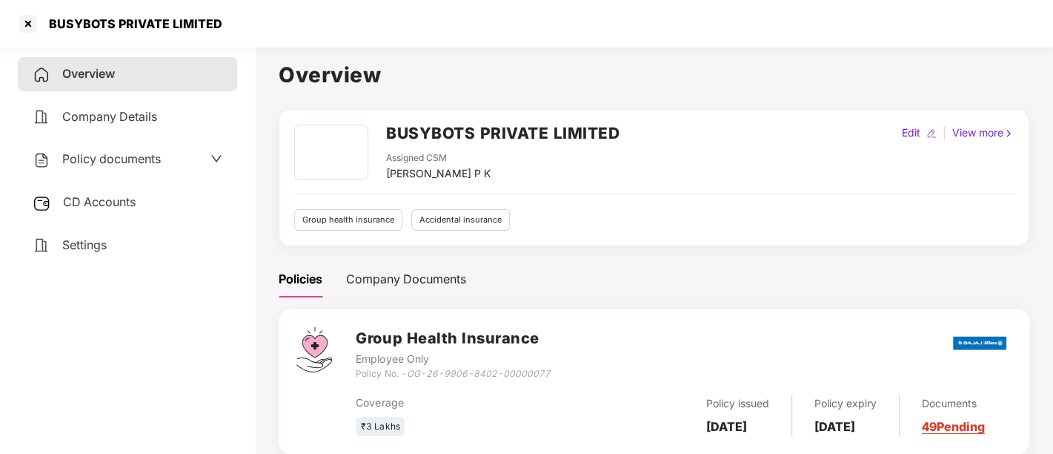
scroll to position [205, 0]
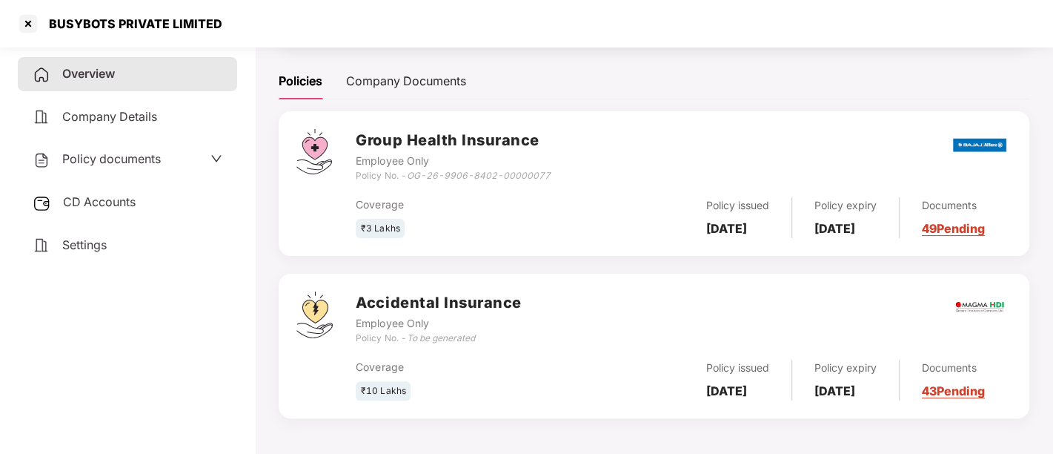
click at [116, 198] on span "CD Accounts" at bounding box center [99, 201] width 73 height 15
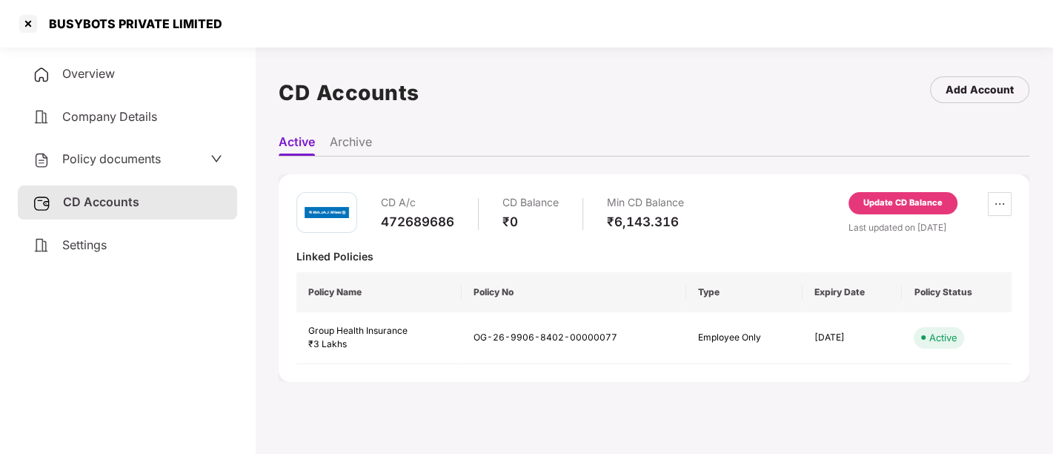
scroll to position [40, 0]
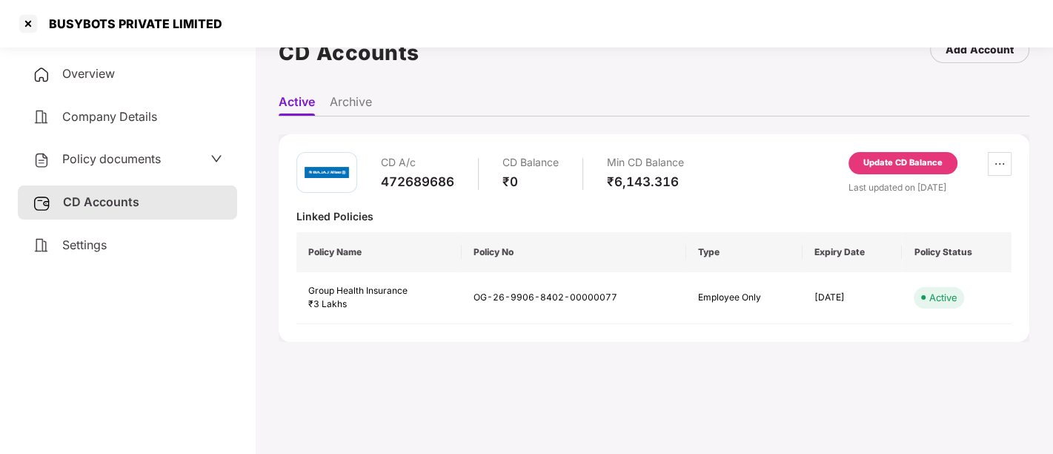
click at [196, 159] on div "Policy documents" at bounding box center [128, 159] width 190 height 19
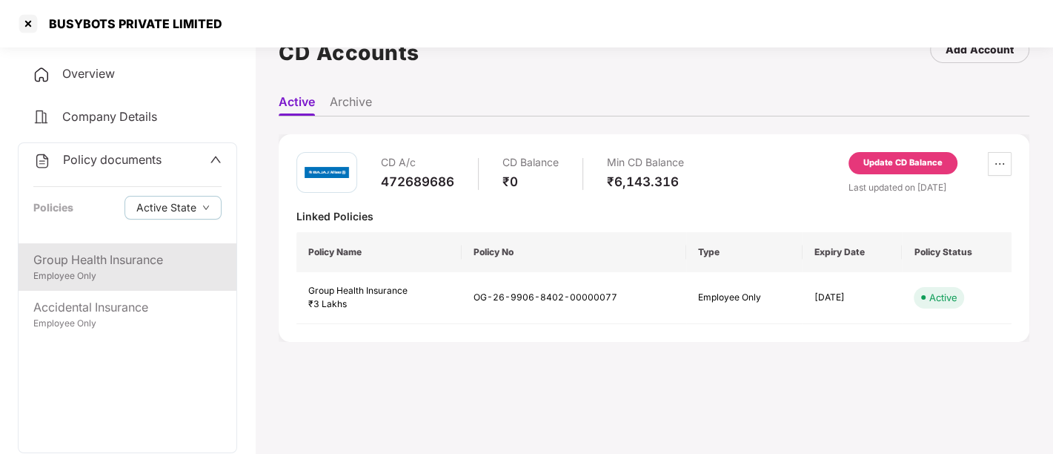
click at [128, 267] on div "Group Health Insurance" at bounding box center [127, 259] width 188 height 19
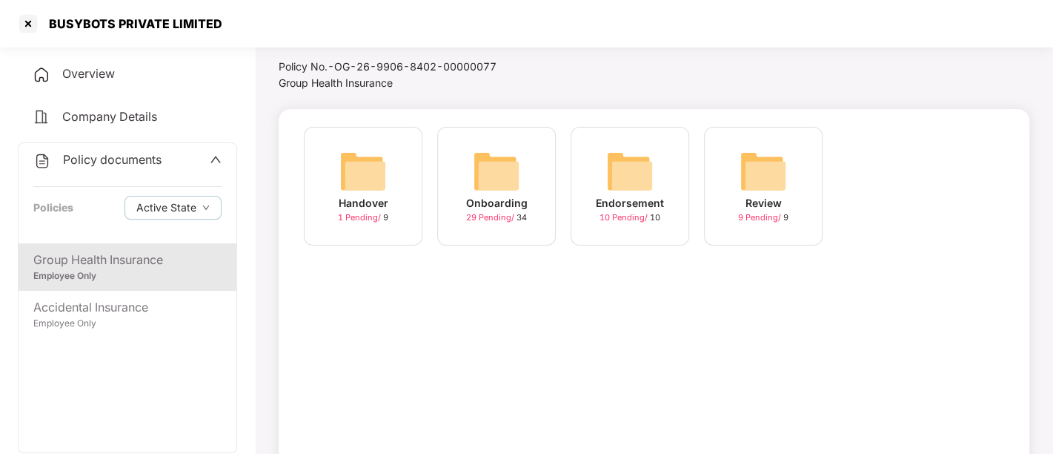
click at [125, 148] on div "Policy documents Policies Active State" at bounding box center [128, 193] width 218 height 100
click at [80, 84] on div "Overview" at bounding box center [127, 74] width 219 height 34
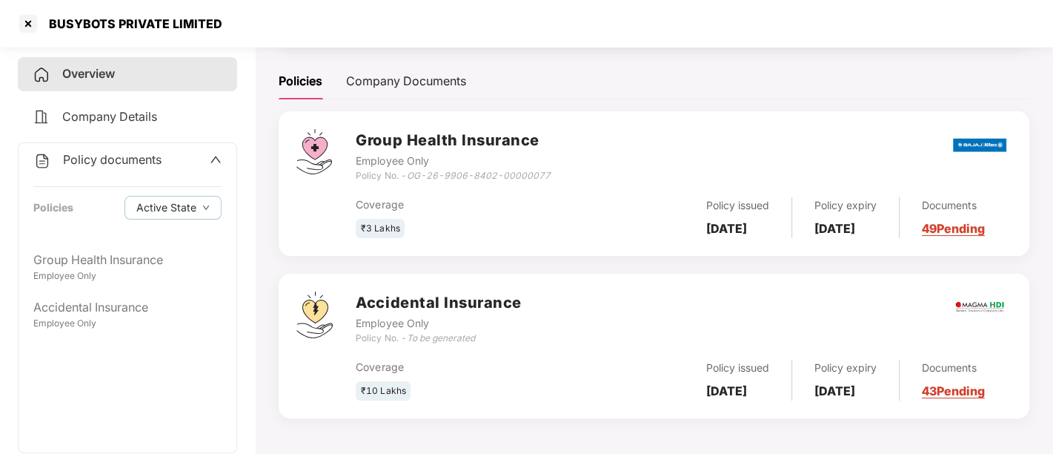
scroll to position [203, 0]
click at [26, 19] on div at bounding box center [28, 24] width 24 height 24
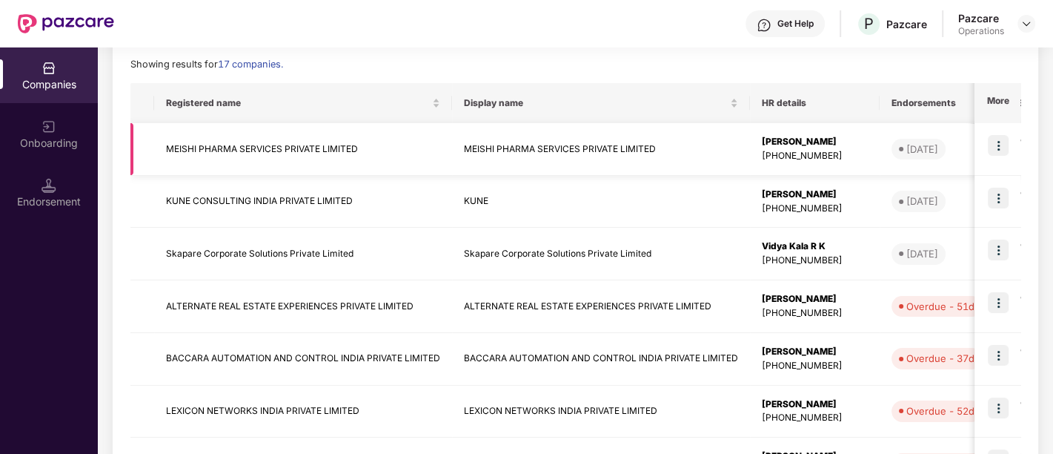
scroll to position [208, 0]
click at [70, 190] on div "Endorsement" at bounding box center [49, 193] width 98 height 56
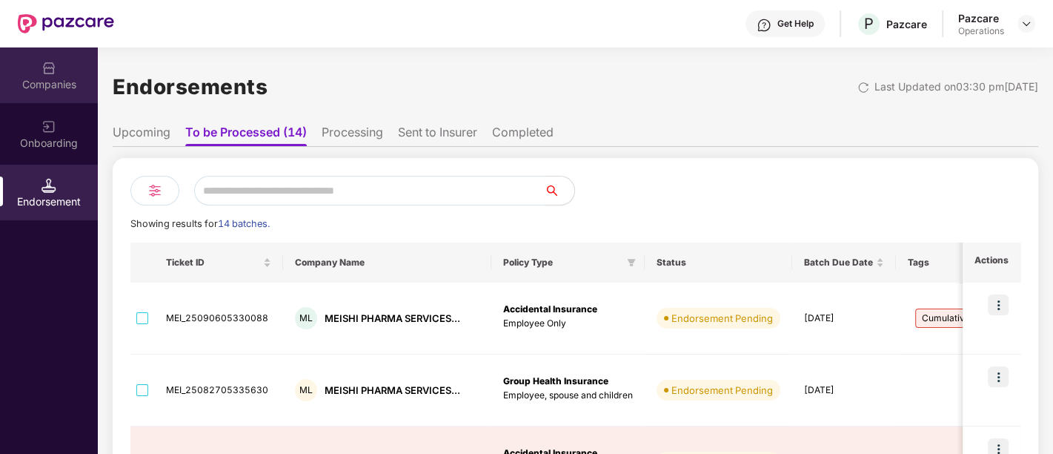
click at [53, 85] on div "Companies" at bounding box center [49, 84] width 98 height 15
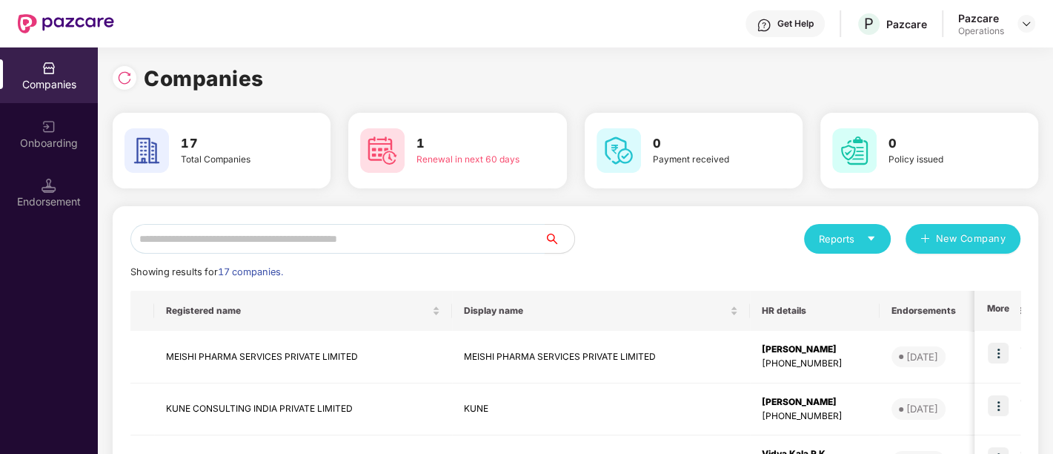
click at [282, 236] on input "text" at bounding box center [337, 239] width 414 height 30
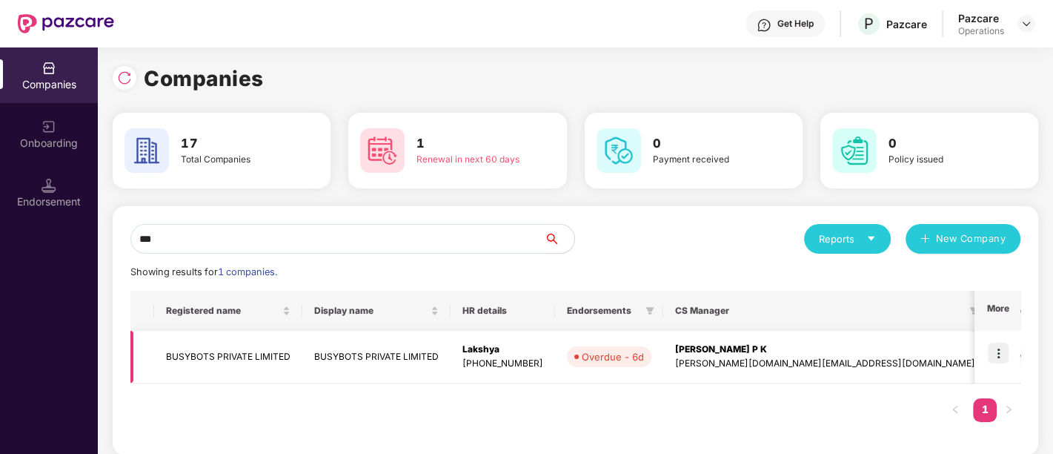
type input "***"
click at [258, 350] on td "BUSYBOTS PRIVATE LIMITED" at bounding box center [228, 357] width 148 height 53
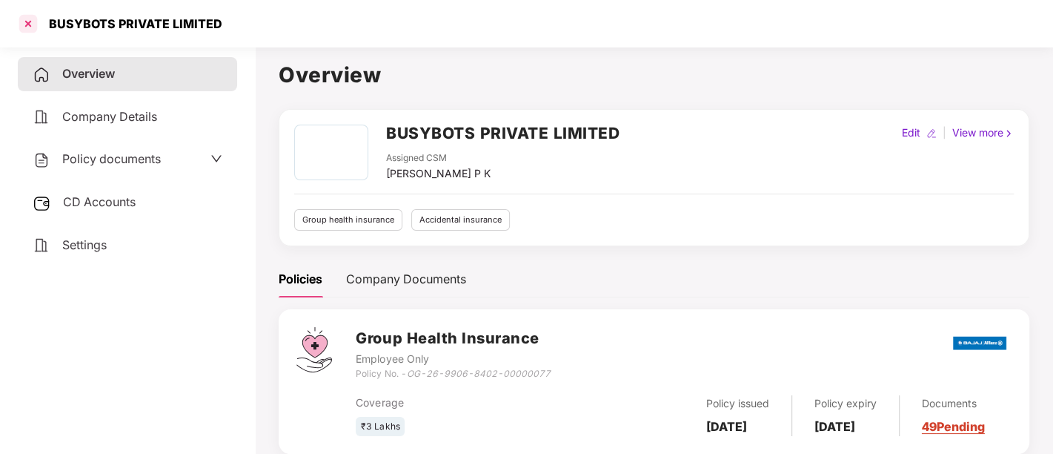
click at [24, 13] on div at bounding box center [28, 24] width 24 height 24
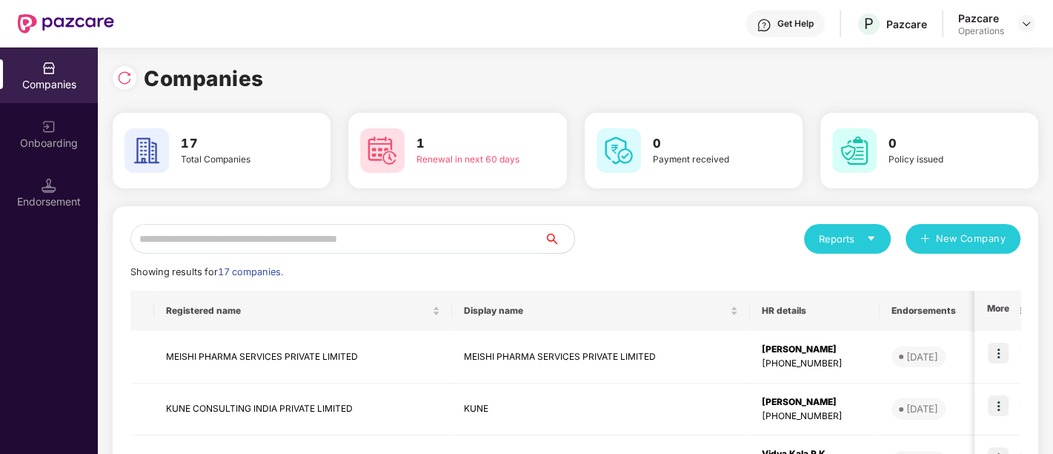
click at [265, 225] on input "text" at bounding box center [337, 239] width 414 height 30
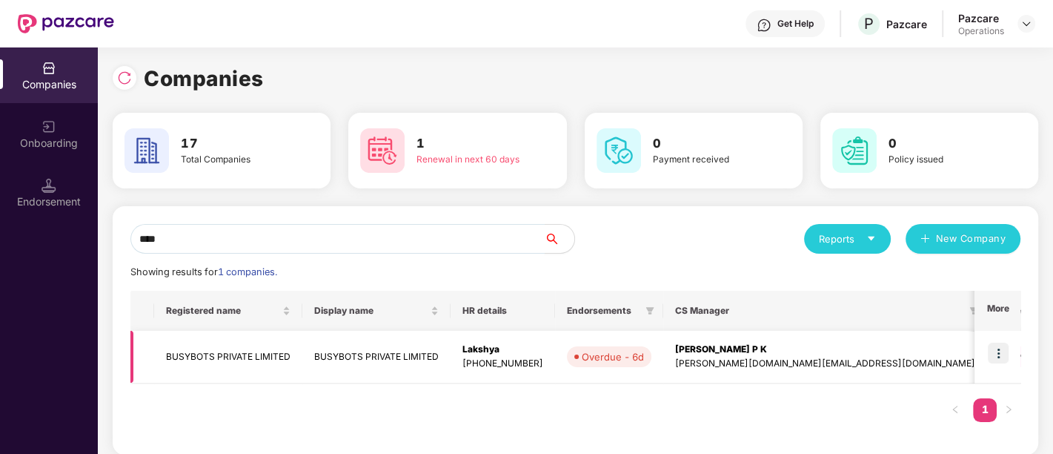
type input "****"
click at [1001, 346] on img at bounding box center [998, 352] width 21 height 21
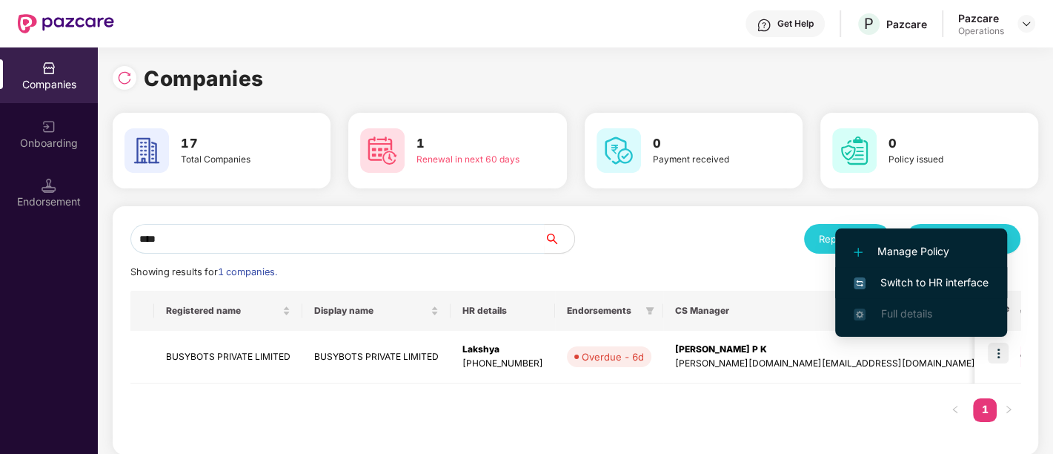
click at [949, 279] on span "Switch to HR interface" at bounding box center [921, 282] width 135 height 16
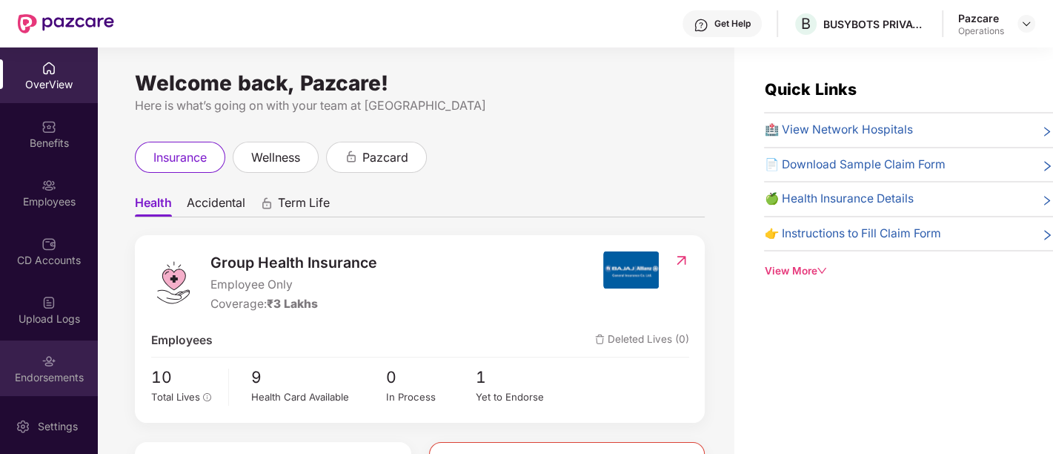
click at [62, 367] on div "Endorsements" at bounding box center [49, 368] width 98 height 56
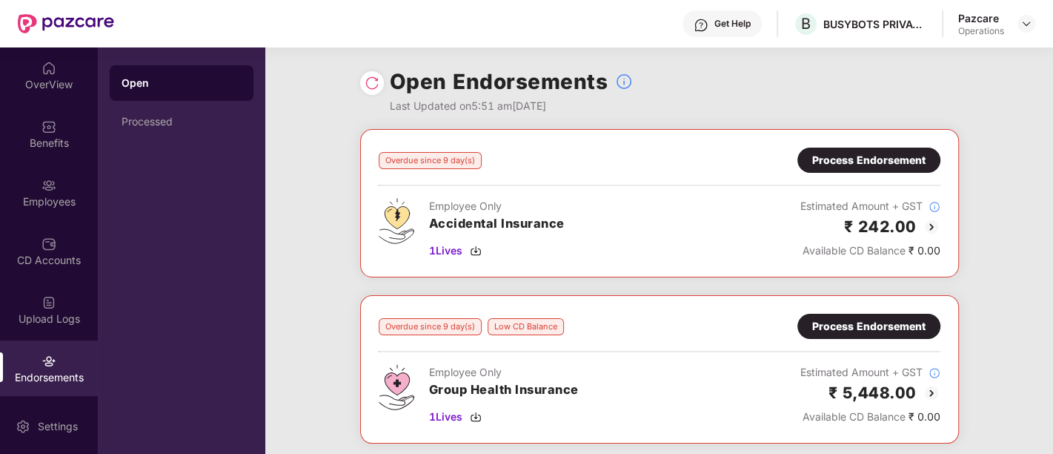
click at [74, 378] on div "Endorsements" at bounding box center [49, 377] width 98 height 15
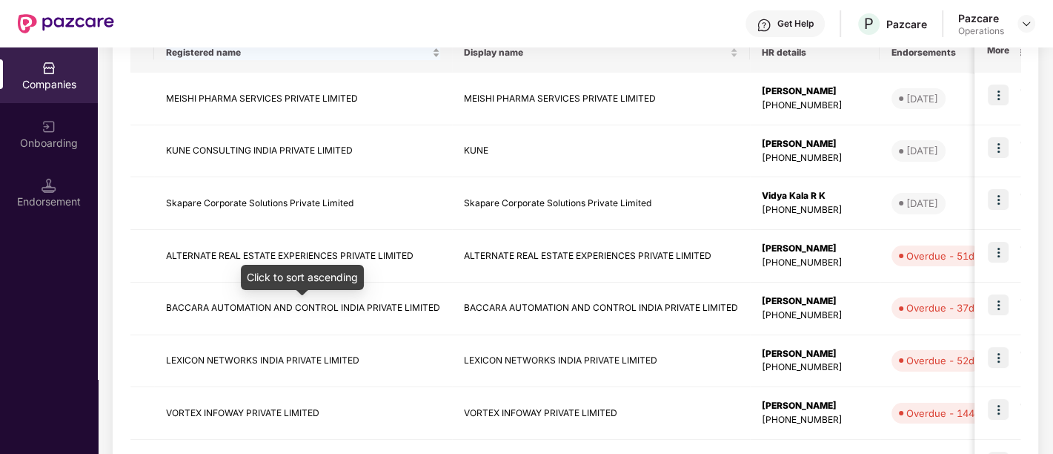
scroll to position [263, 0]
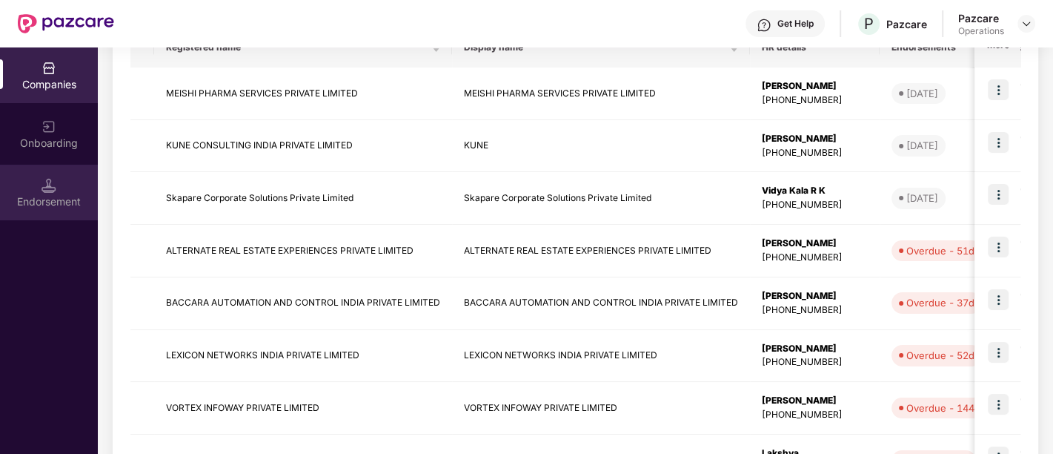
click at [46, 194] on div "Endorsement" at bounding box center [49, 201] width 98 height 15
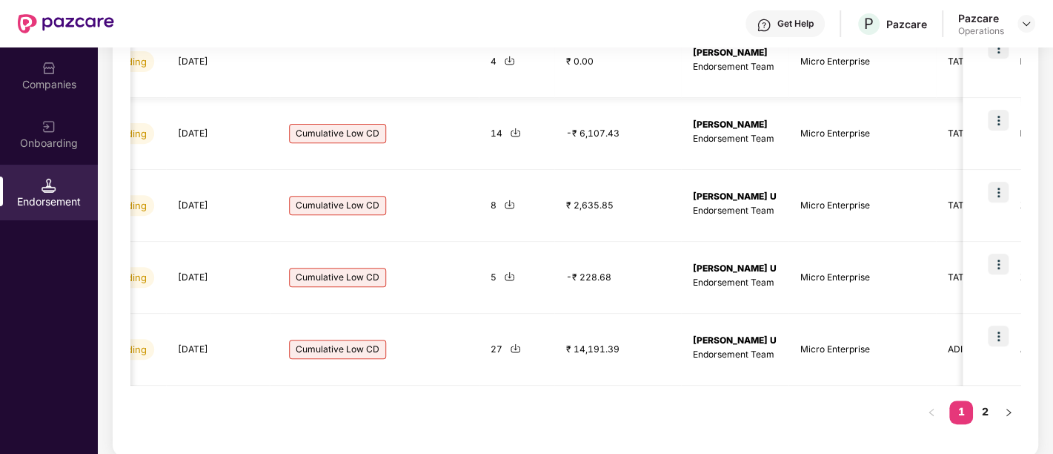
scroll to position [0, 772]
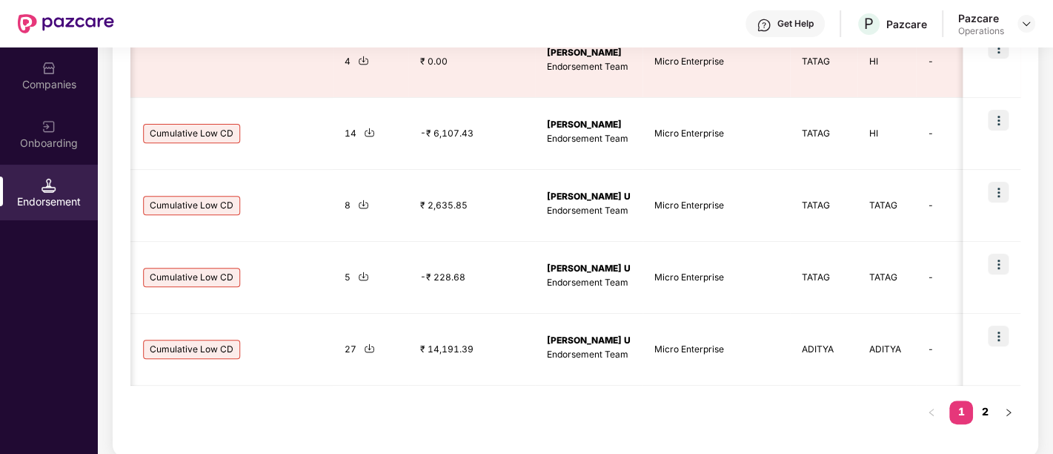
click at [989, 414] on link "2" at bounding box center [985, 411] width 24 height 22
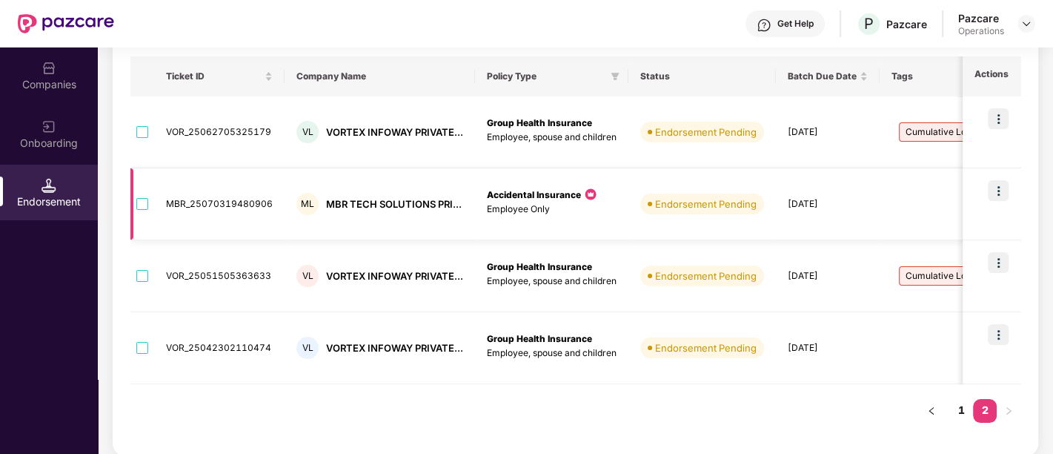
scroll to position [0, 0]
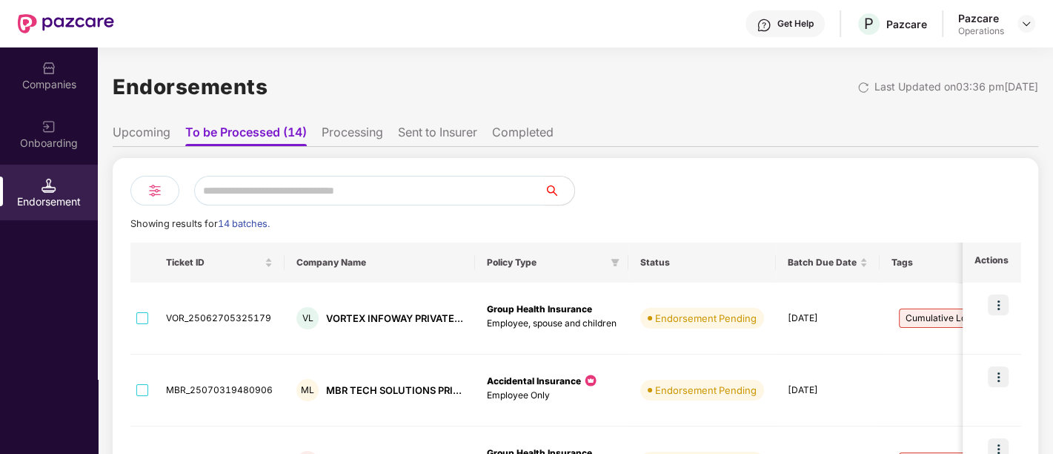
click at [64, 64] on div "Companies" at bounding box center [49, 75] width 98 height 56
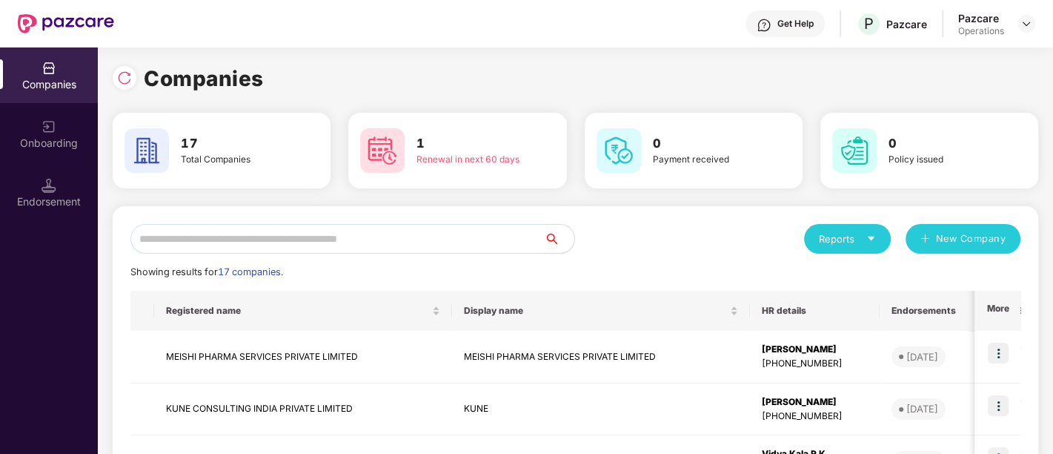
click at [303, 250] on input "text" at bounding box center [337, 239] width 414 height 30
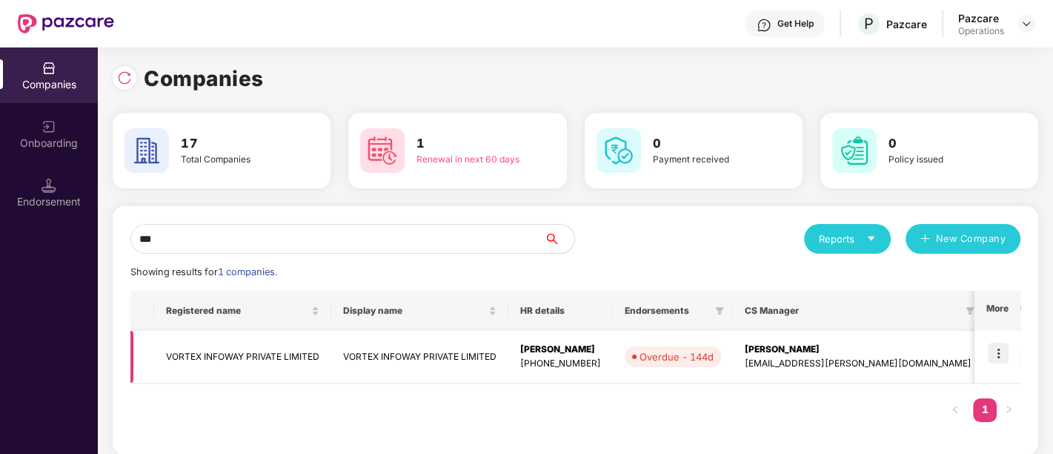
type input "***"
click at [995, 352] on img at bounding box center [998, 352] width 21 height 21
click at [473, 357] on td "VORTEX INFOWAY PRIVATE LIMITED" at bounding box center [419, 357] width 177 height 53
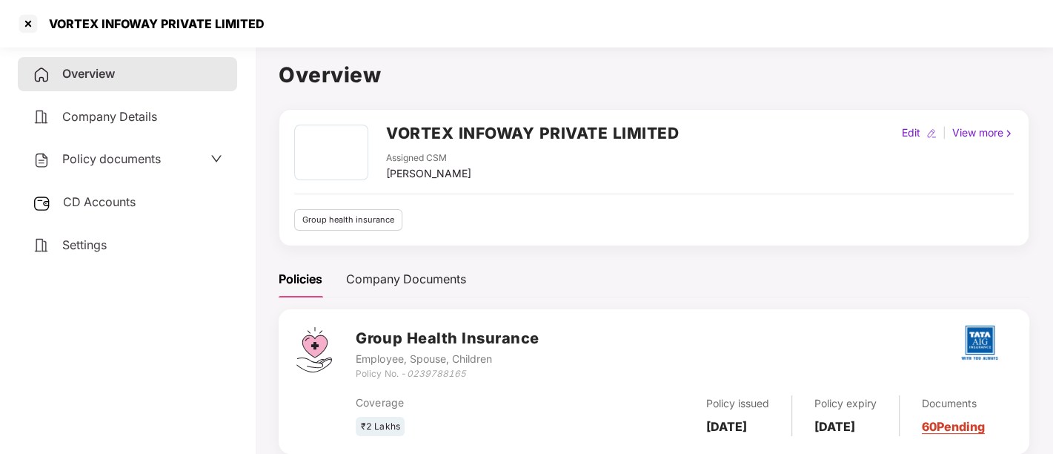
click at [159, 196] on div "CD Accounts" at bounding box center [127, 202] width 219 height 34
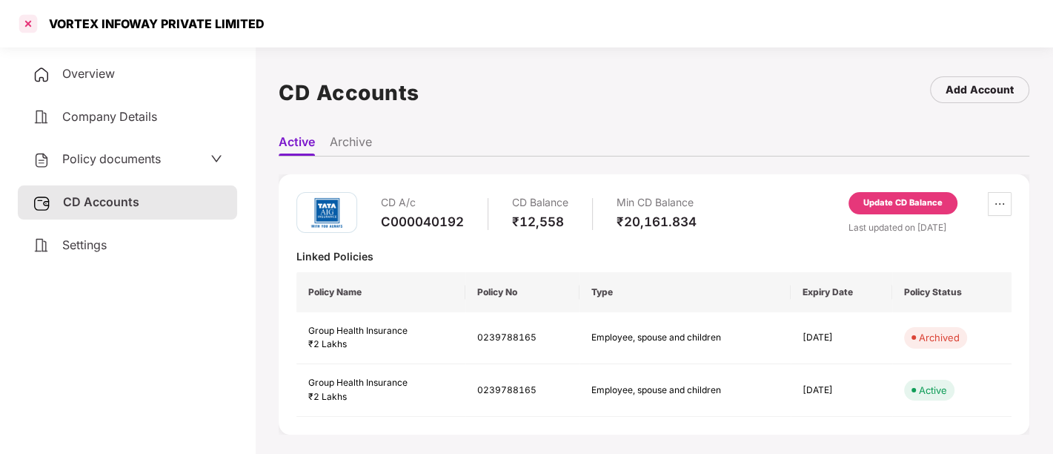
click at [25, 18] on div at bounding box center [28, 24] width 24 height 24
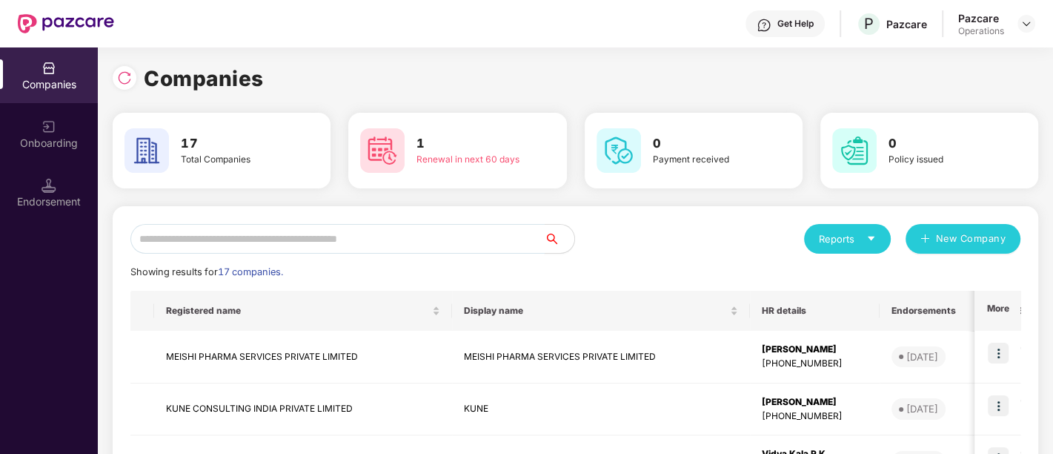
click at [305, 236] on input "text" at bounding box center [337, 239] width 414 height 30
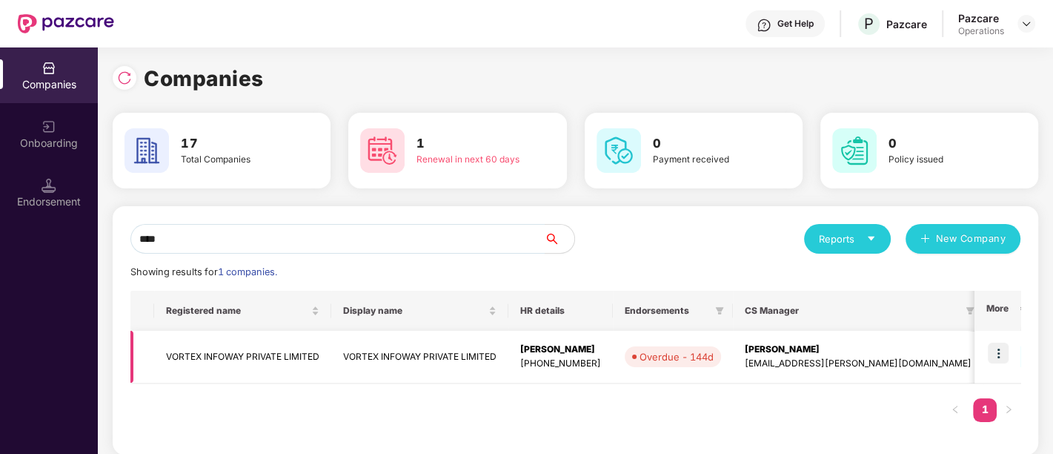
type input "****"
click at [997, 349] on img at bounding box center [998, 352] width 21 height 21
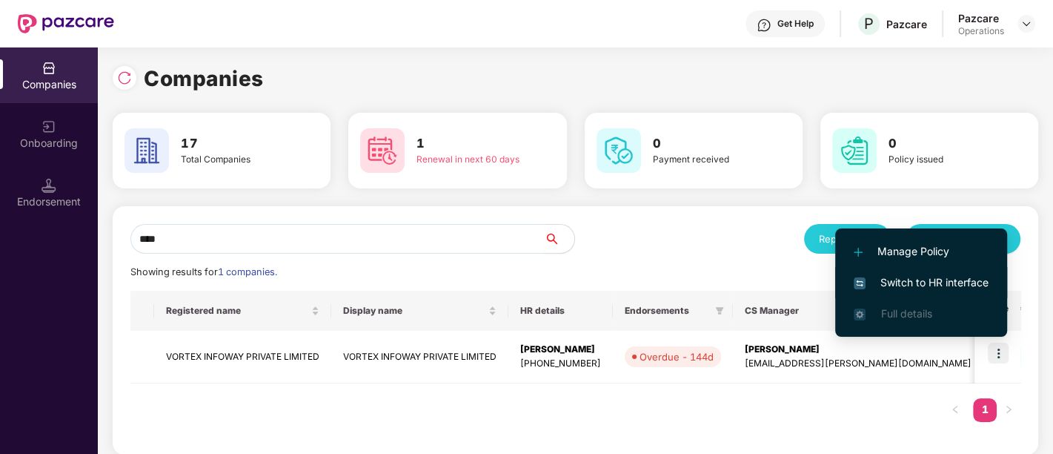
click at [940, 285] on span "Switch to HR interface" at bounding box center [921, 282] width 135 height 16
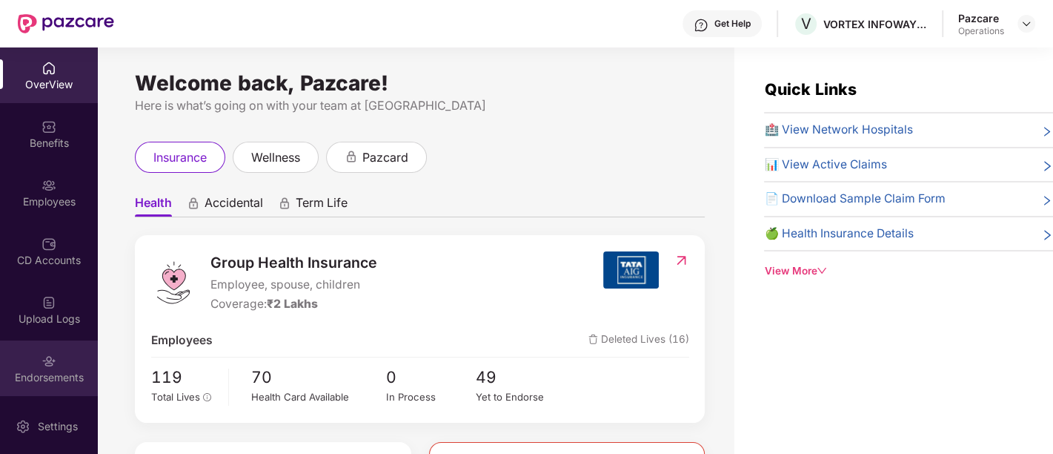
click at [46, 368] on div "Endorsements" at bounding box center [49, 368] width 98 height 56
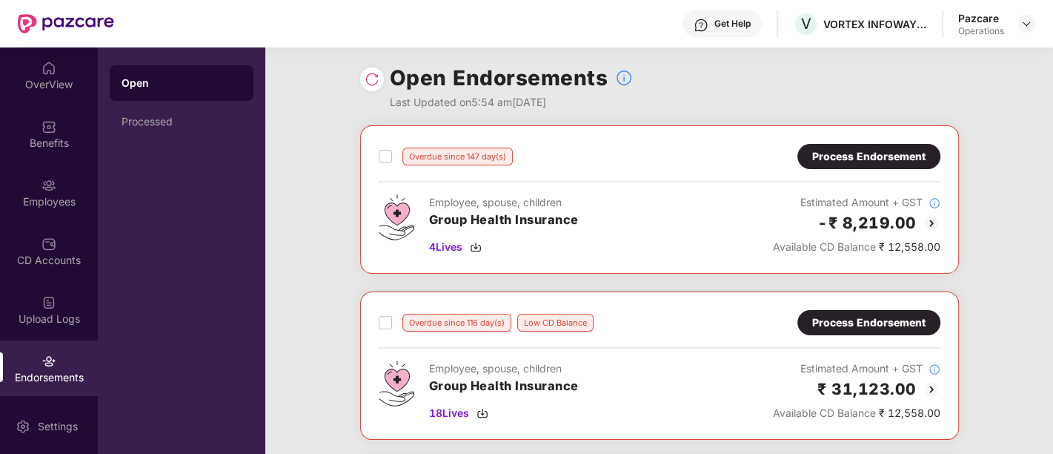
scroll to position [4, 0]
click at [373, 82] on img at bounding box center [372, 79] width 15 height 15
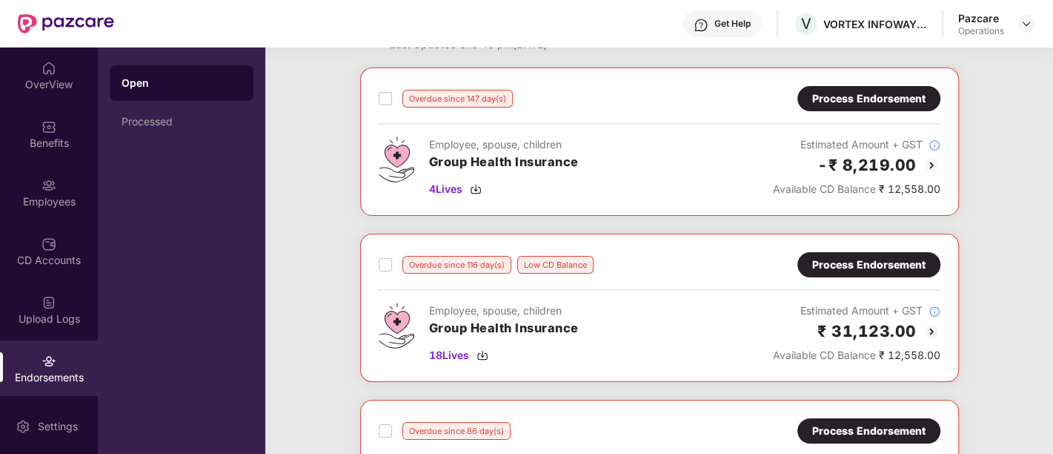
scroll to position [0, 0]
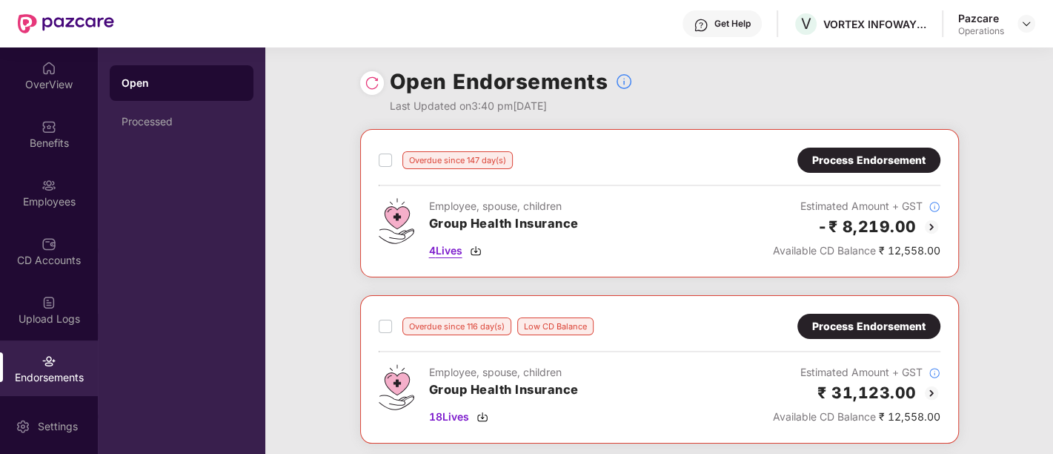
click at [457, 248] on span "4 Lives" at bounding box center [445, 250] width 33 height 16
click at [866, 159] on div "Process Endorsement" at bounding box center [868, 160] width 113 height 16
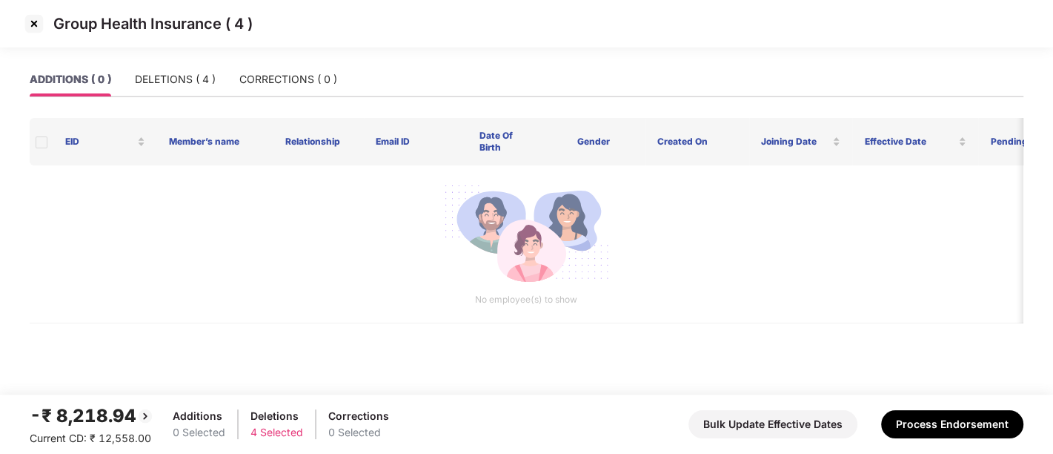
click at [33, 28] on img at bounding box center [34, 24] width 24 height 24
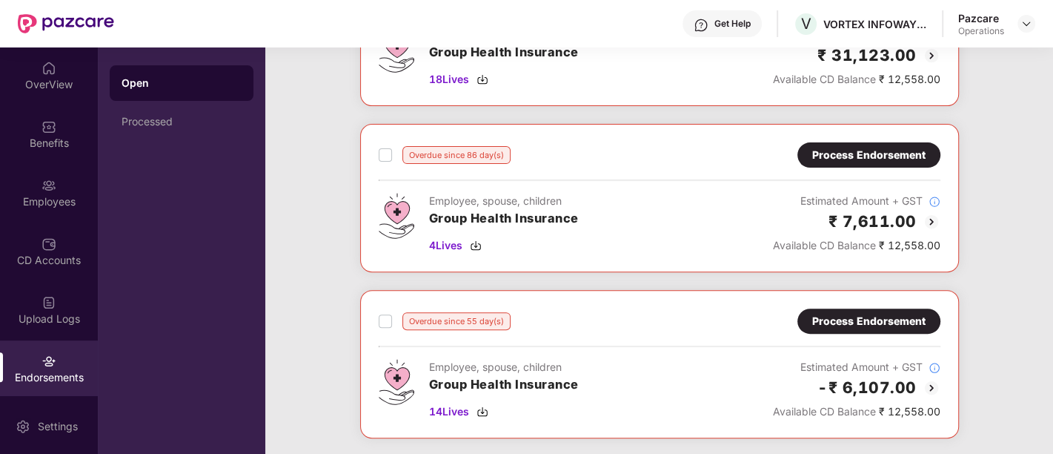
scroll to position [482, 0]
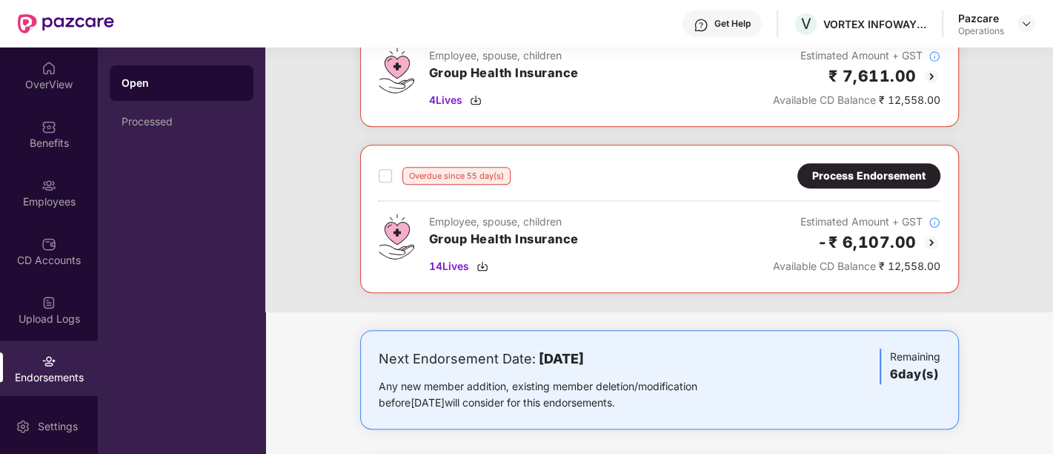
click at [886, 177] on div "Process Endorsement" at bounding box center [868, 175] width 113 height 16
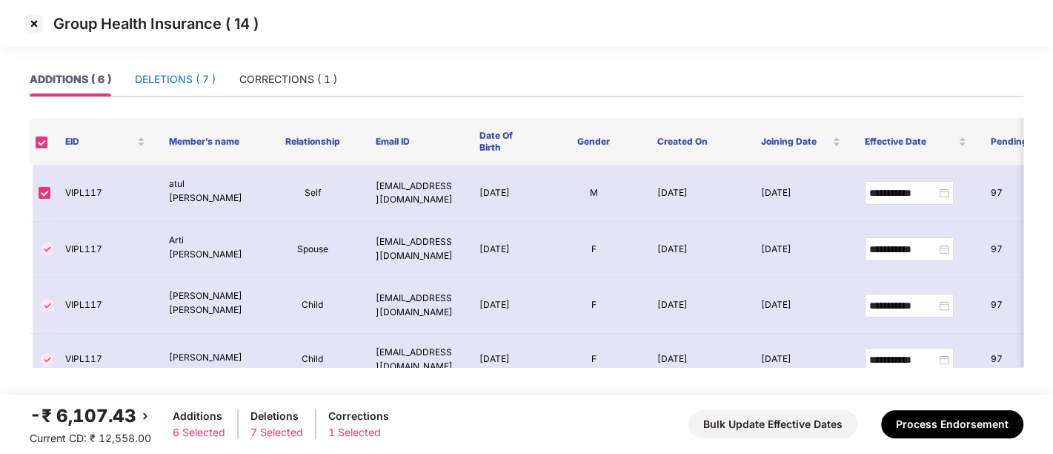
click at [187, 76] on div "DELETIONS ( 7 )" at bounding box center [175, 79] width 81 height 16
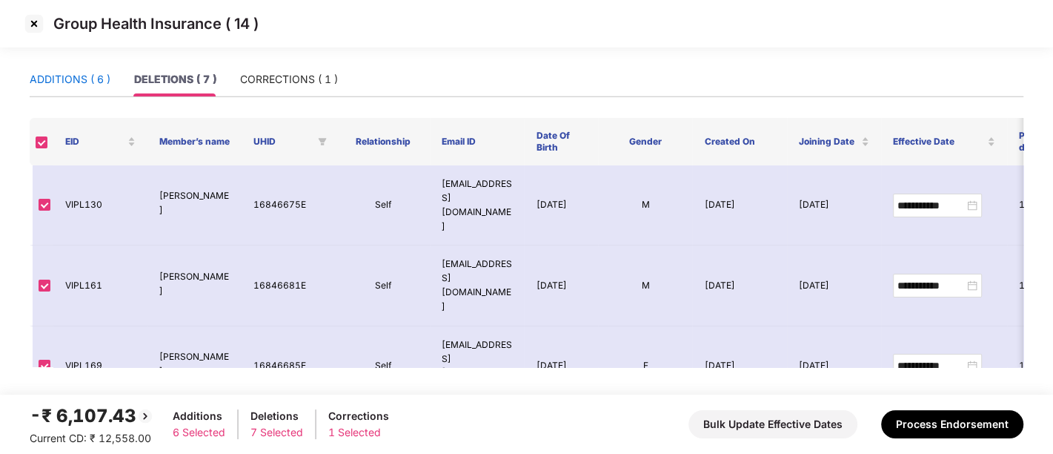
click at [79, 82] on div "ADDITIONS ( 6 )" at bounding box center [70, 79] width 81 height 16
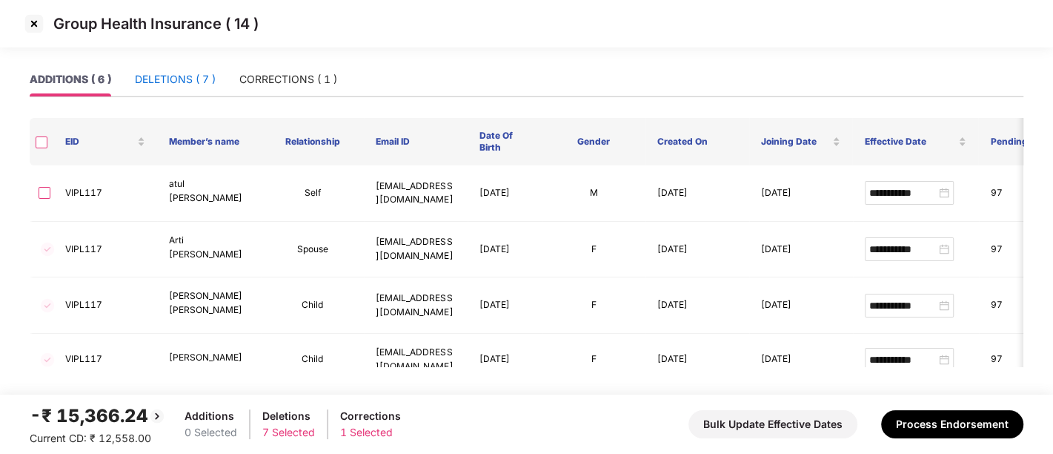
click at [156, 82] on div "DELETIONS ( 7 )" at bounding box center [175, 79] width 81 height 16
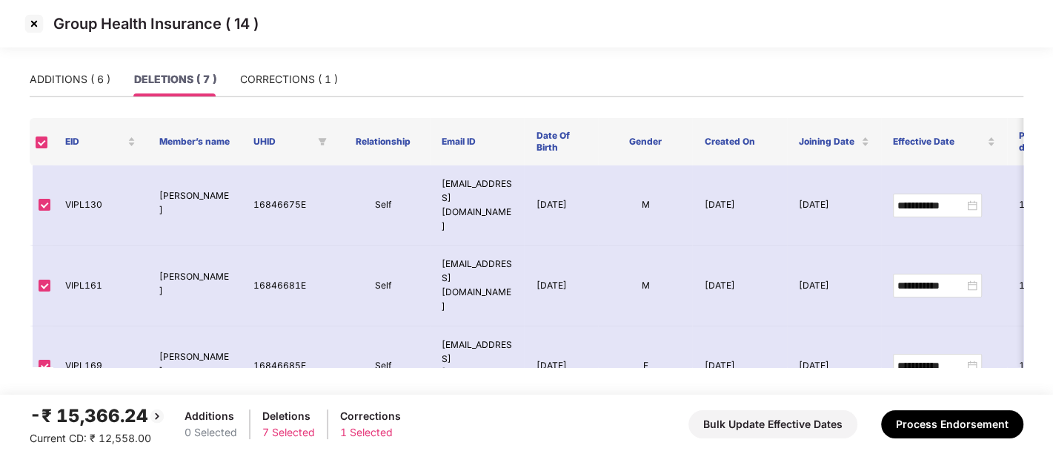
click at [36, 24] on img at bounding box center [34, 24] width 24 height 24
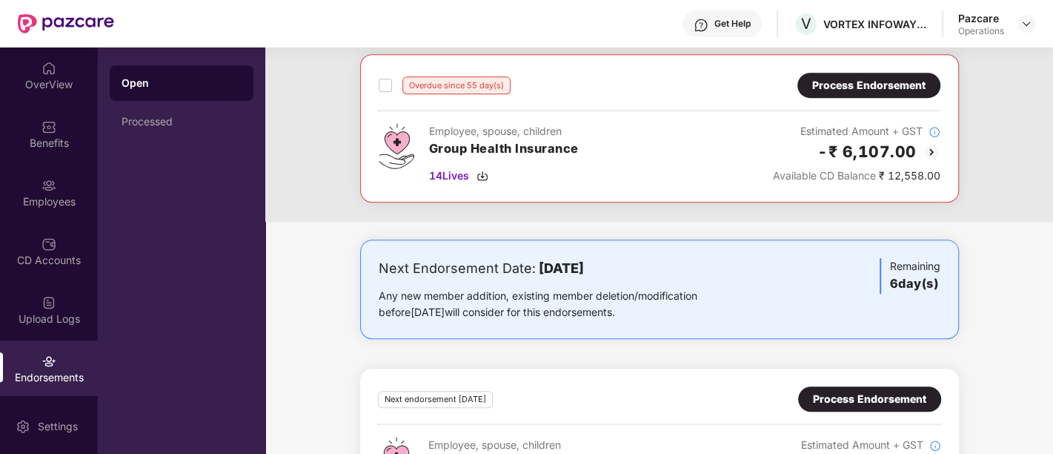
scroll to position [574, 0]
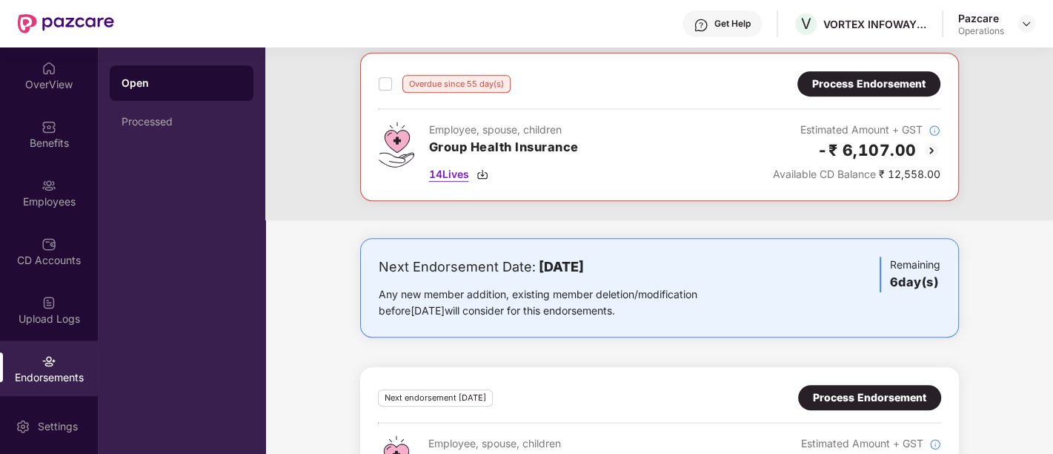
click at [450, 176] on span "14 Lives" at bounding box center [449, 174] width 40 height 16
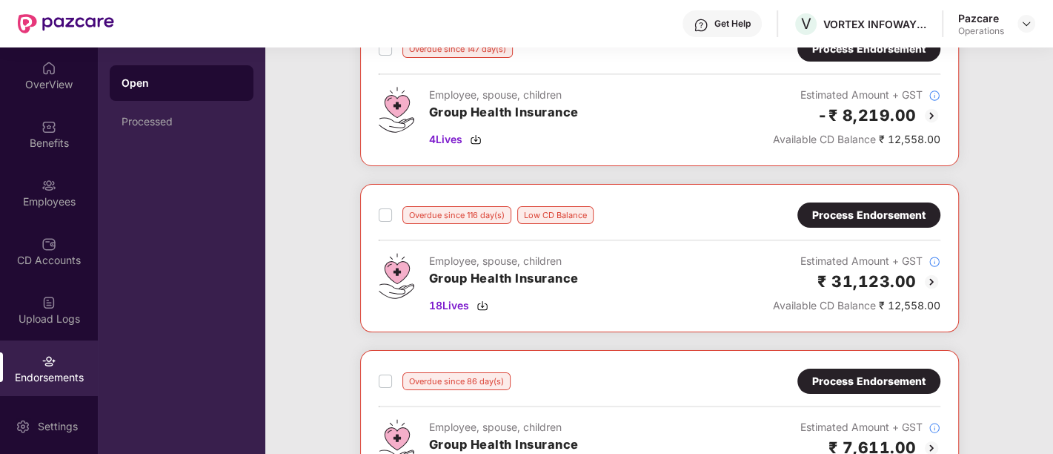
scroll to position [112, 0]
click at [440, 302] on span "18 Lives" at bounding box center [449, 304] width 40 height 16
click at [459, 243] on div "Overdue since 116 day(s) Low CD Balance Process Endorsement Employee, spouse, c…" at bounding box center [660, 257] width 562 height 111
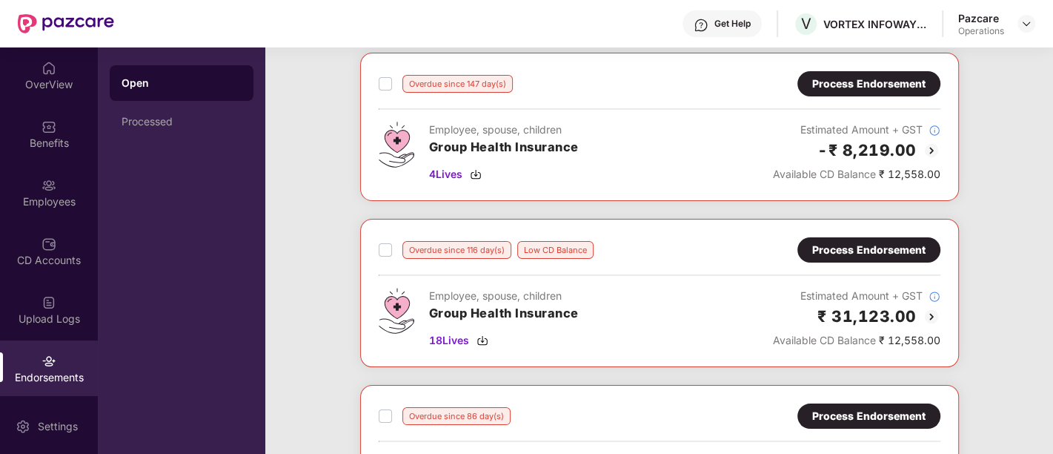
scroll to position [76, 0]
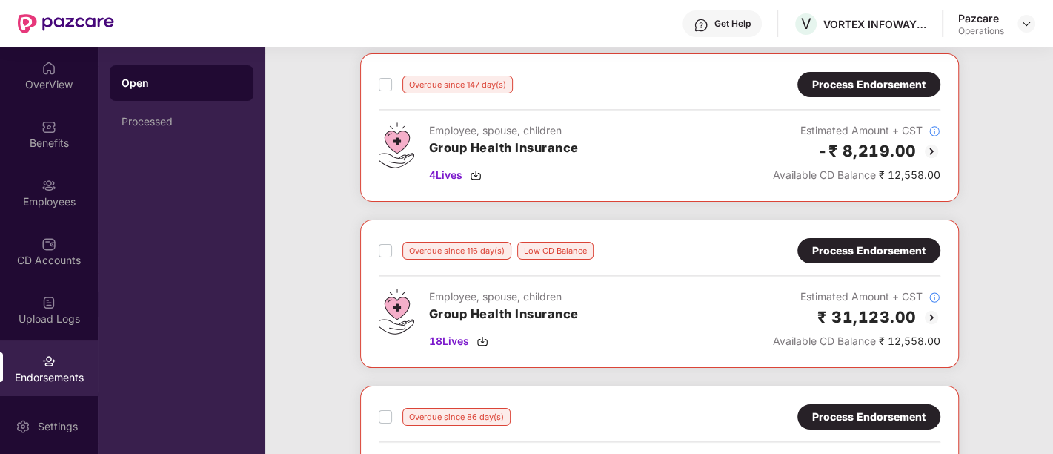
click at [834, 253] on div "Process Endorsement" at bounding box center [868, 250] width 113 height 16
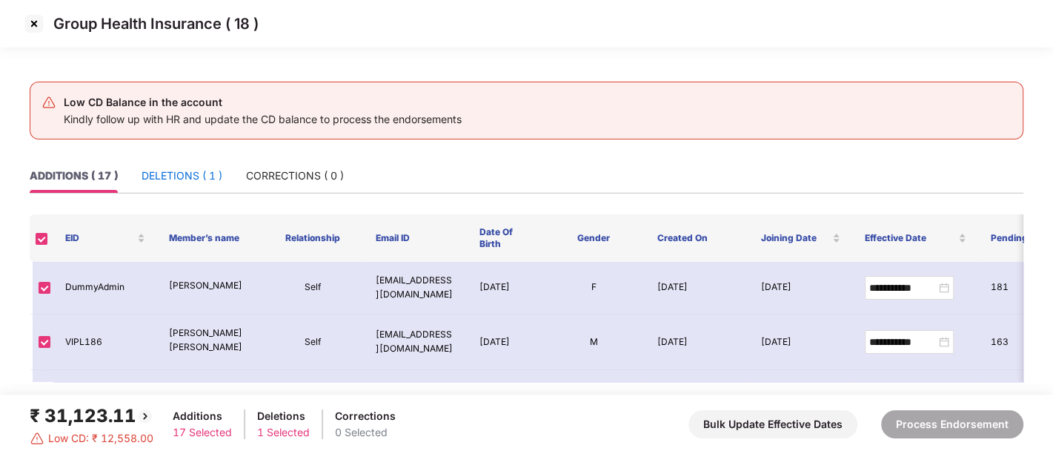
click at [185, 172] on div "DELETIONS ( 1 )" at bounding box center [182, 175] width 81 height 16
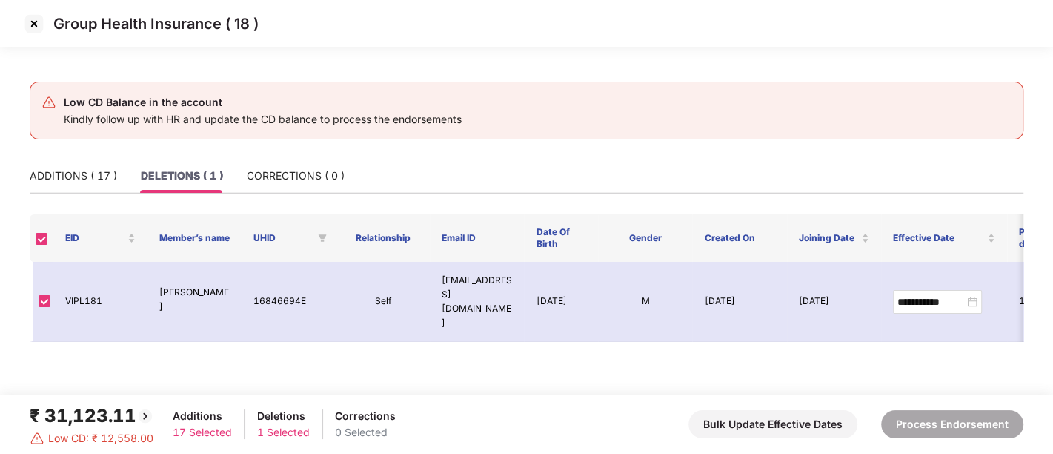
click at [37, 33] on img at bounding box center [34, 24] width 24 height 24
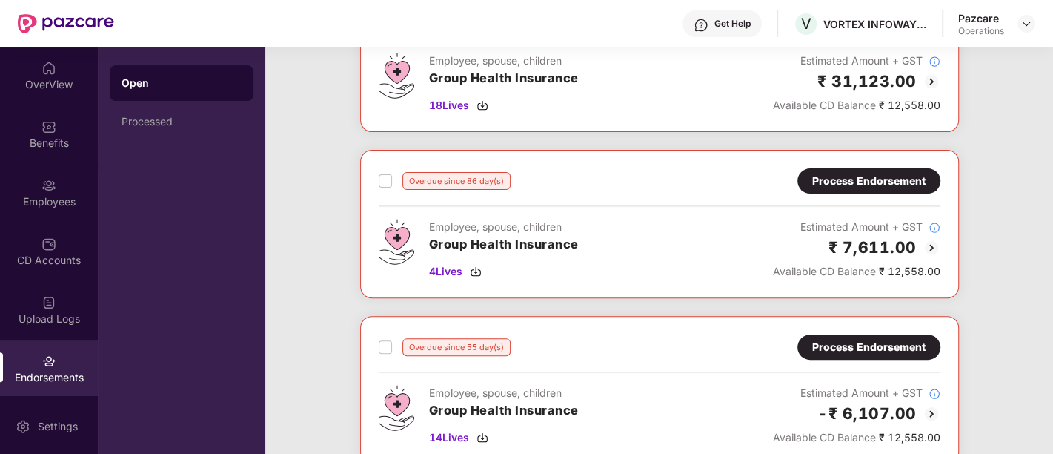
scroll to position [313, 0]
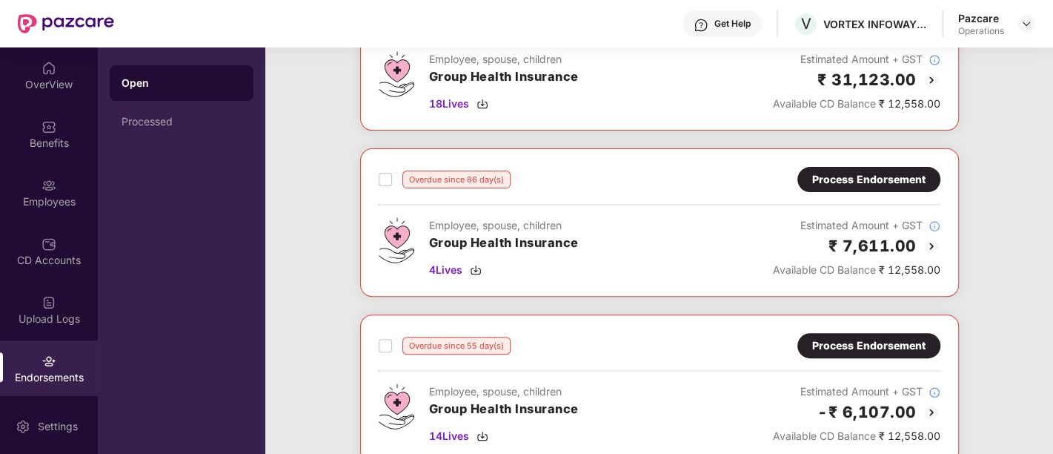
click at [855, 167] on div "Process Endorsement" at bounding box center [868, 179] width 143 height 25
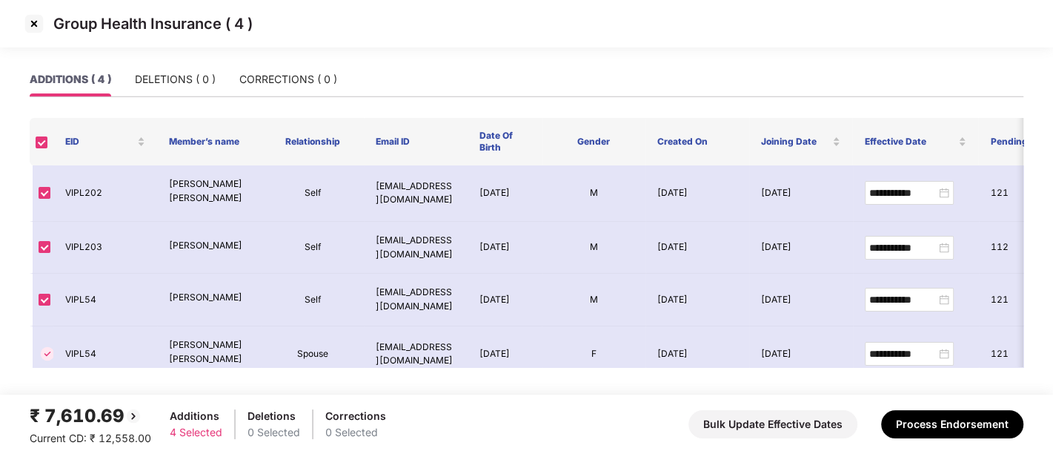
click at [33, 25] on img at bounding box center [34, 24] width 24 height 24
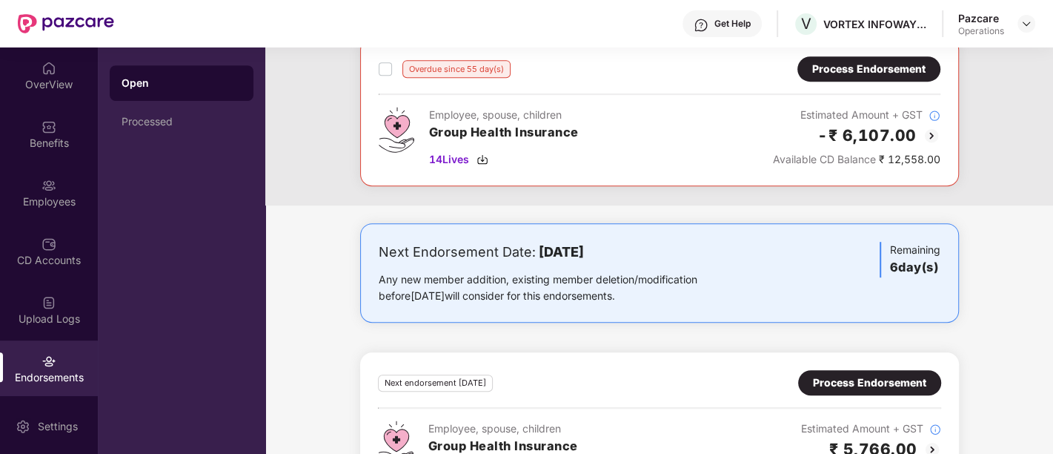
scroll to position [728, 0]
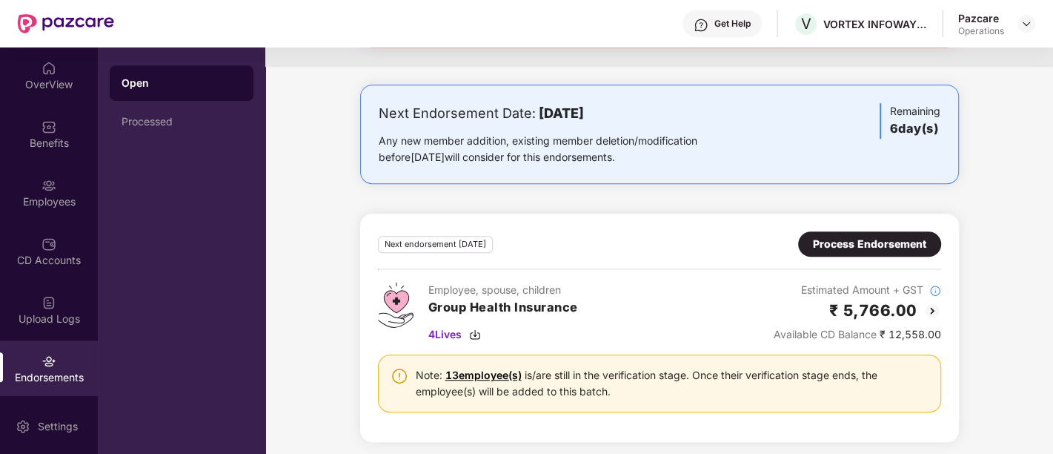
click at [815, 231] on div "Process Endorsement" at bounding box center [869, 243] width 143 height 25
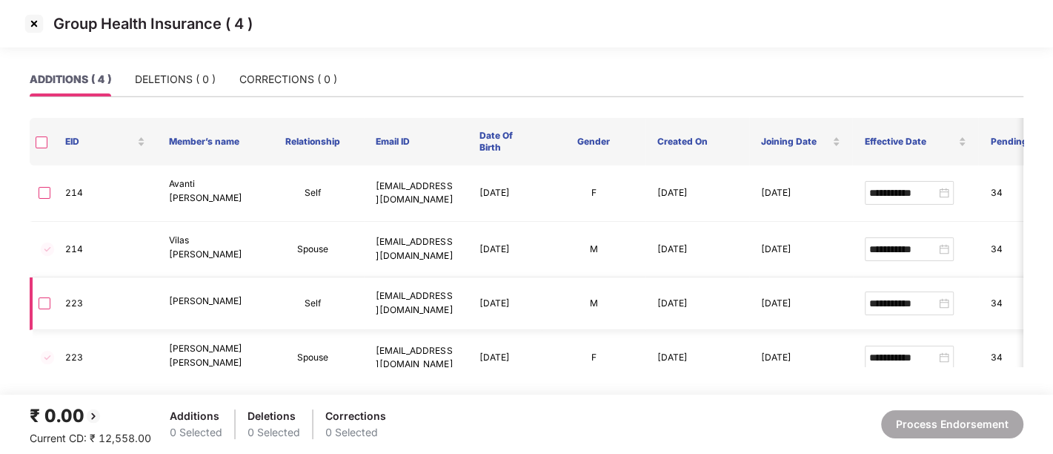
scroll to position [21, 0]
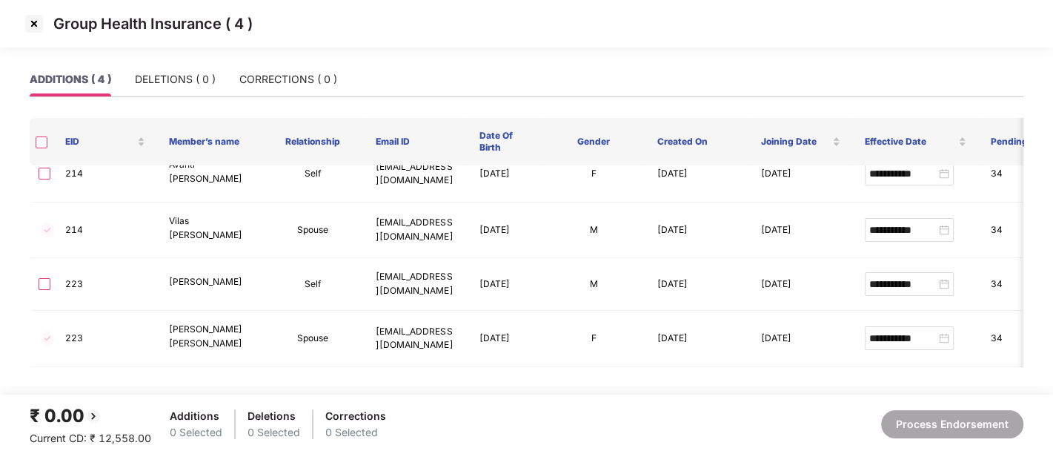
click at [32, 19] on img at bounding box center [34, 24] width 24 height 24
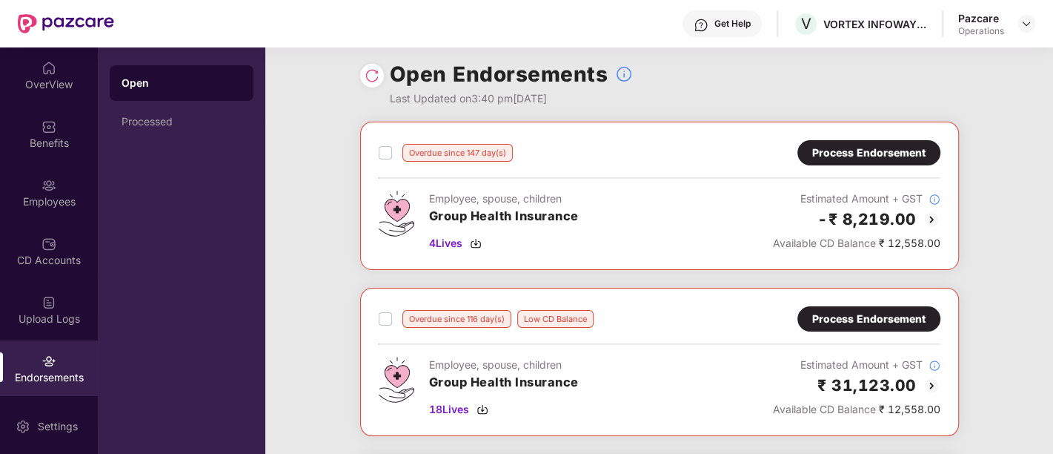
scroll to position [2, 0]
